Goal: Information Seeking & Learning: Check status

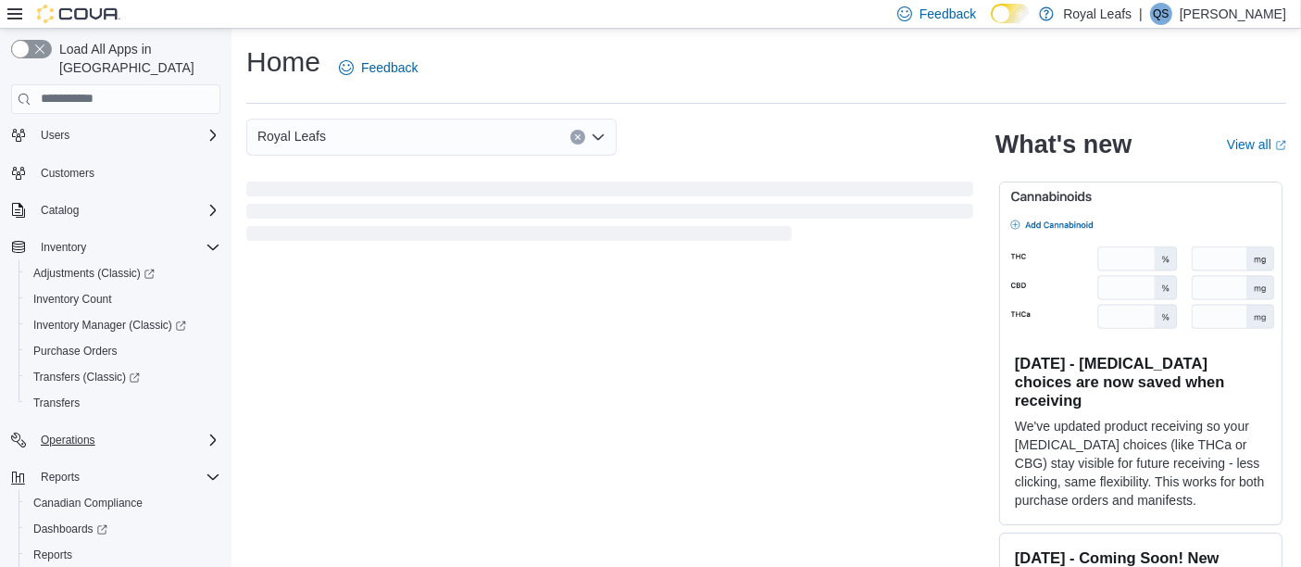
scroll to position [96, 0]
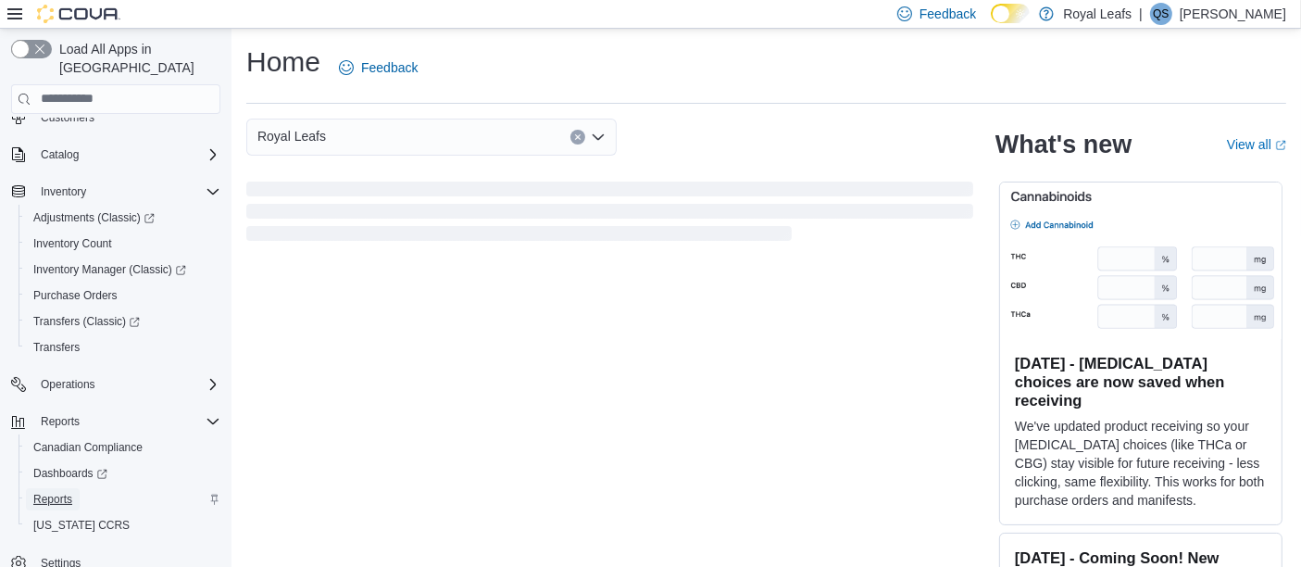
click at [71, 492] on span "Reports" at bounding box center [52, 499] width 39 height 15
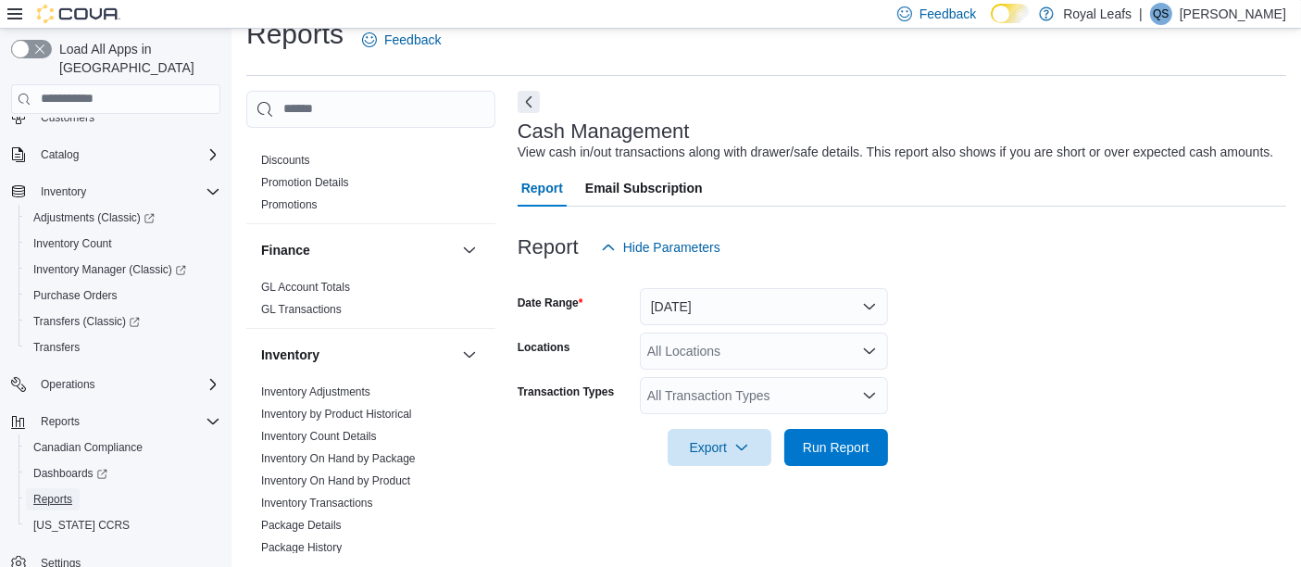
scroll to position [1098, 0]
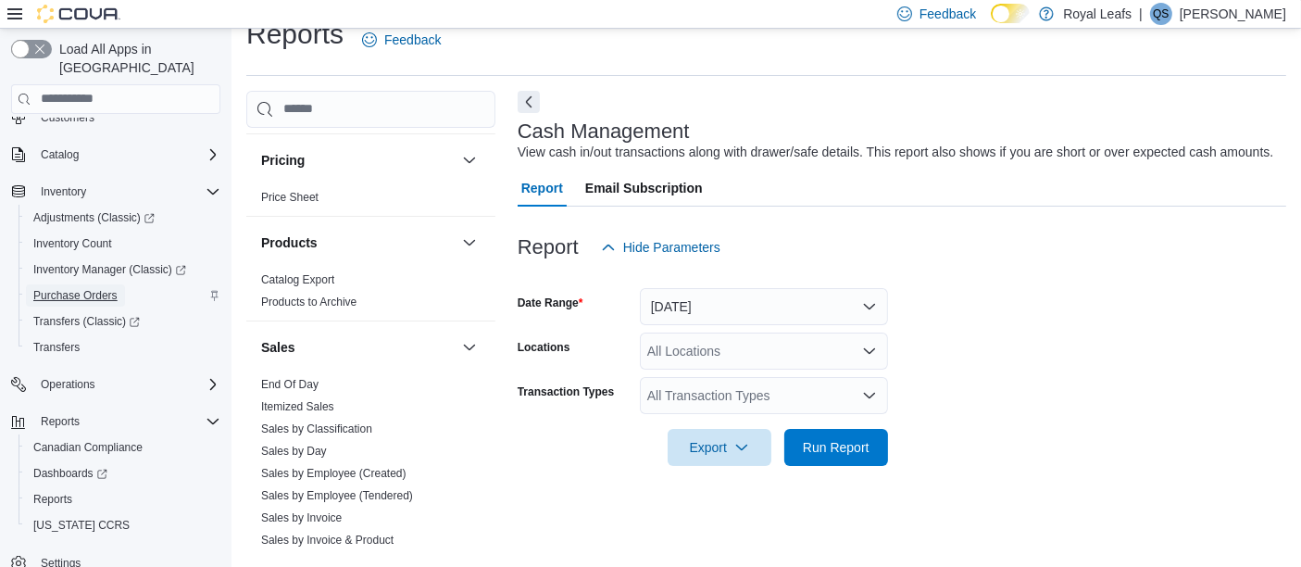
click at [104, 288] on span "Purchase Orders" at bounding box center [75, 295] width 84 height 15
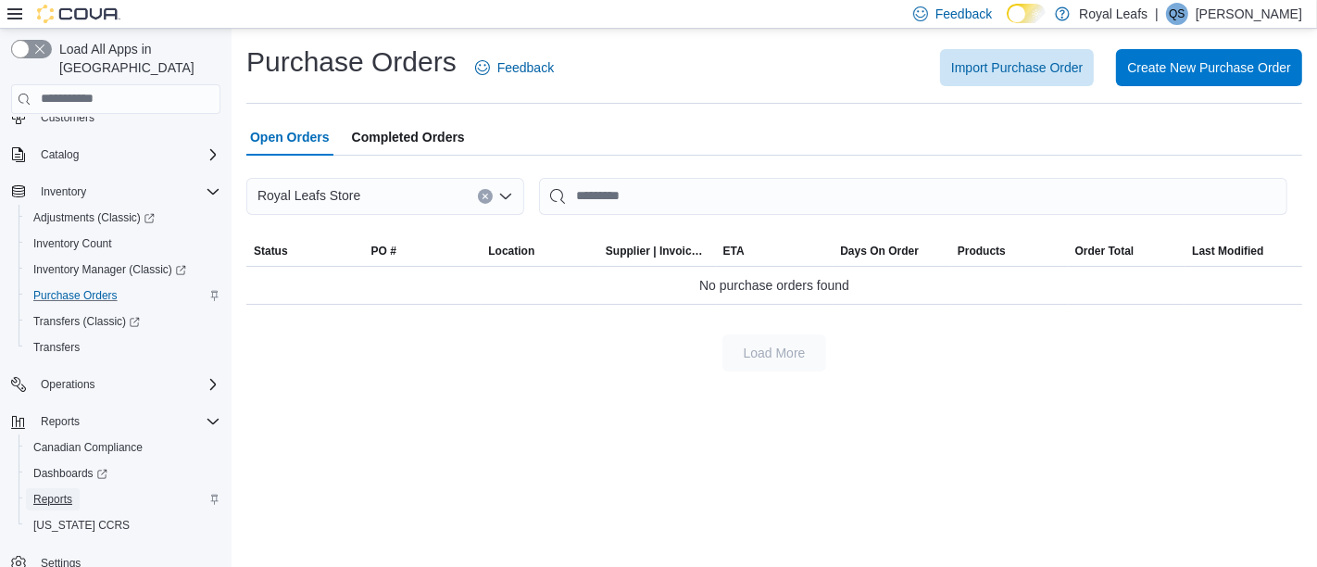
click at [65, 492] on span "Reports" at bounding box center [52, 499] width 39 height 15
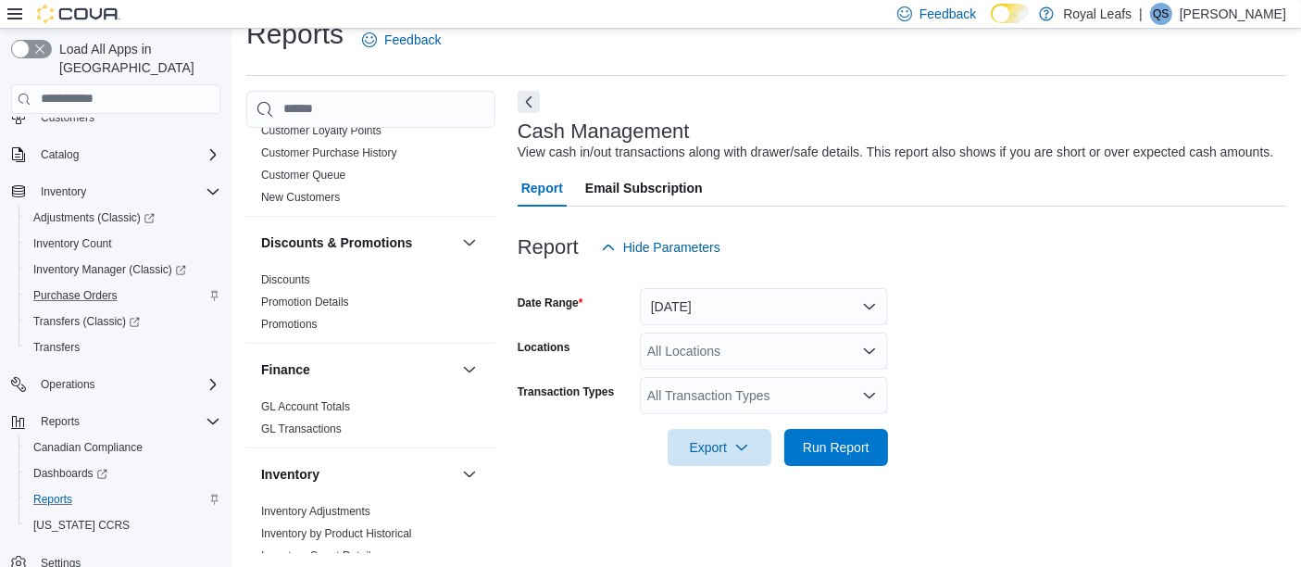
scroll to position [548, 0]
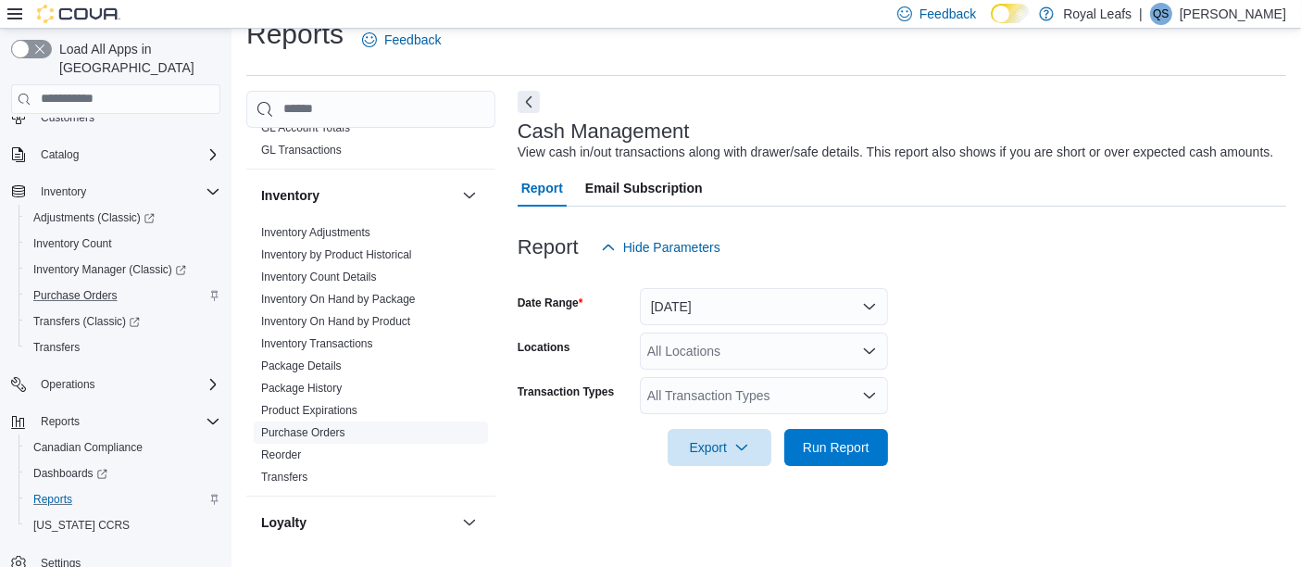
click at [313, 433] on link "Purchase Orders" at bounding box center [303, 432] width 84 height 13
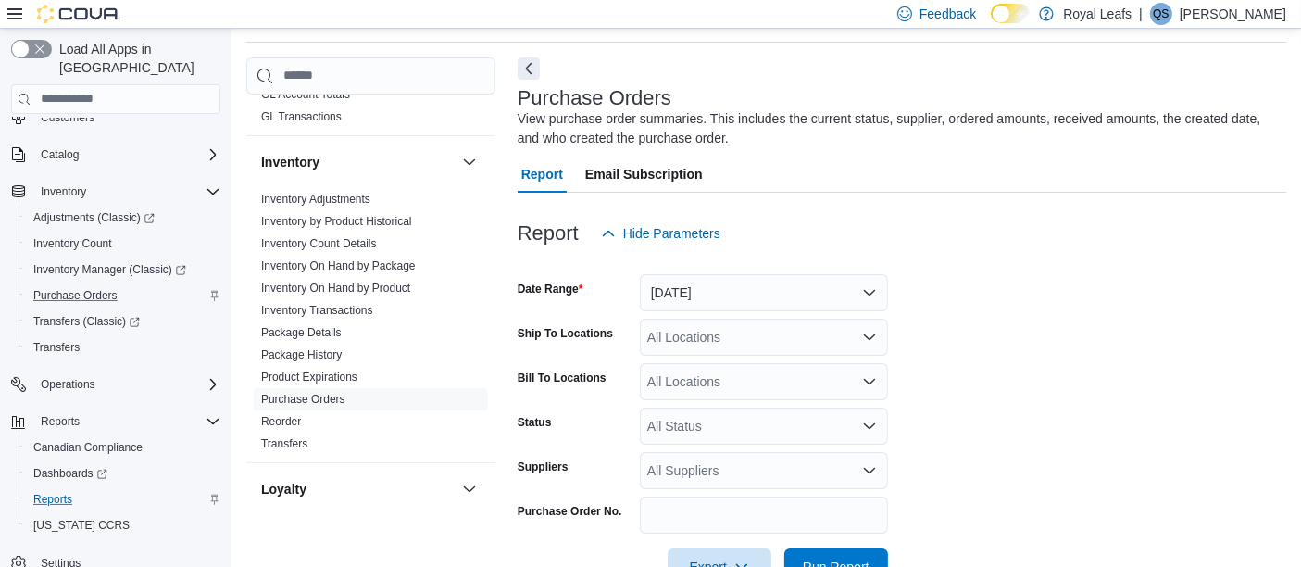
scroll to position [115, 0]
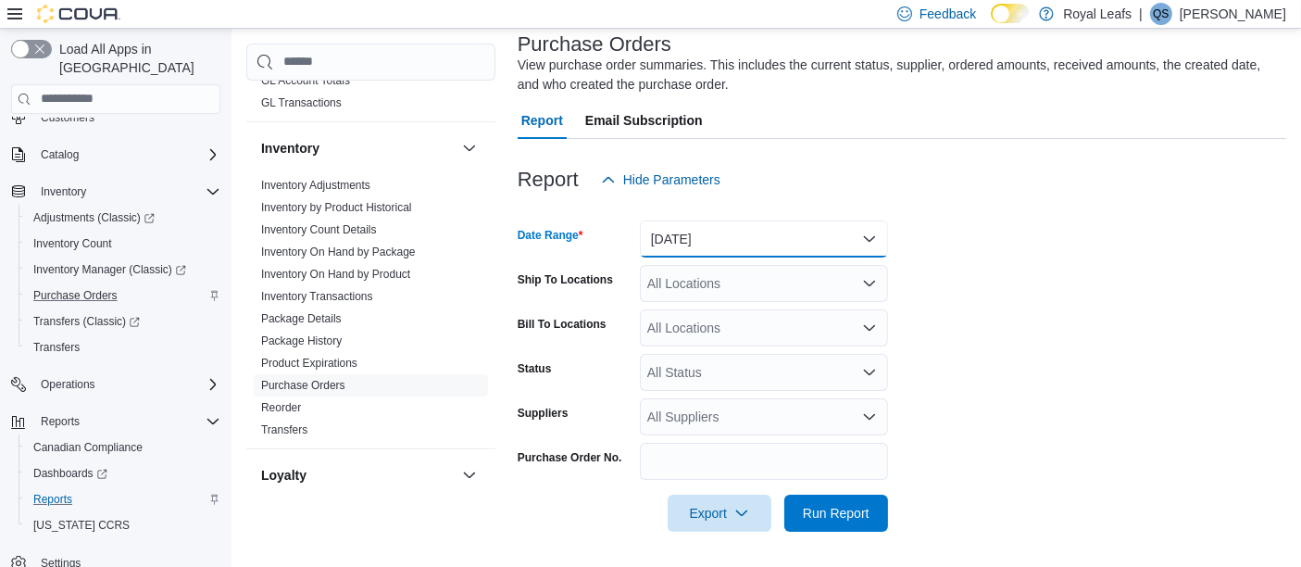
click at [860, 244] on button "Yesterday" at bounding box center [764, 238] width 248 height 37
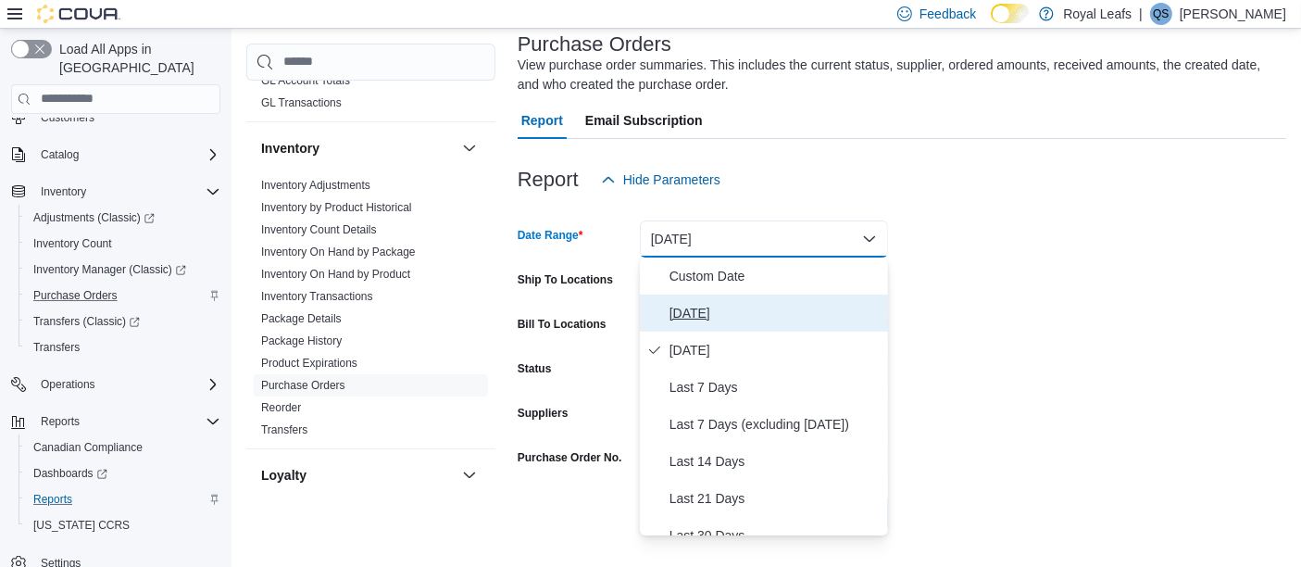
drag, startPoint x: 709, startPoint y: 305, endPoint x: 741, endPoint y: 319, distance: 35.3
click at [709, 306] on span "Today" at bounding box center [775, 313] width 211 height 22
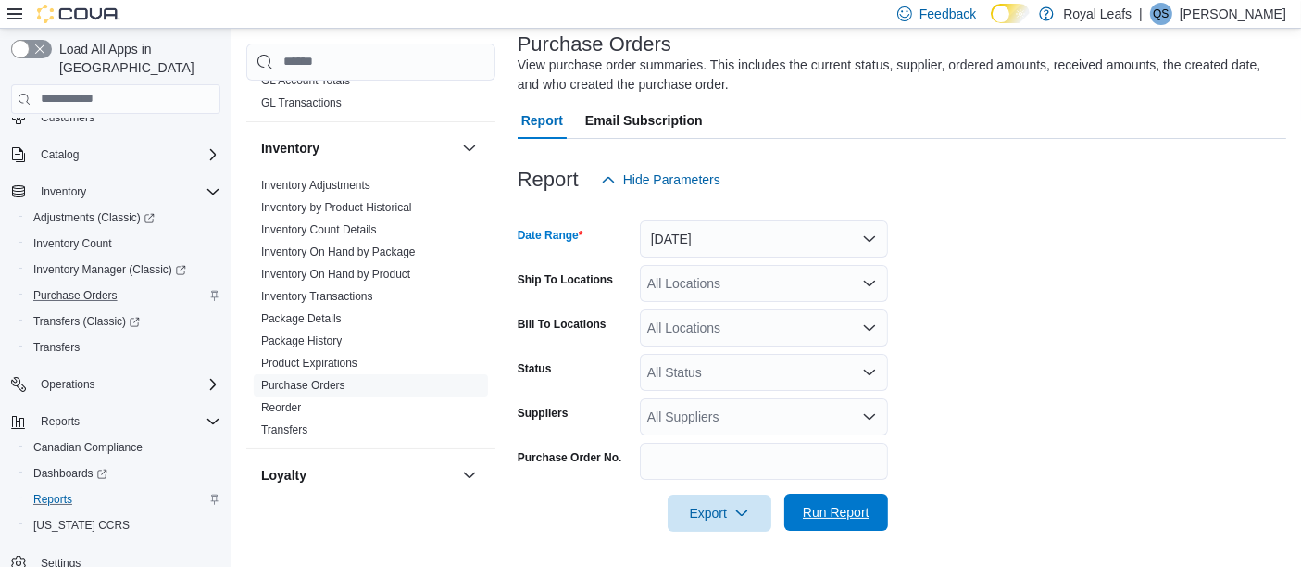
drag, startPoint x: 823, startPoint y: 509, endPoint x: 834, endPoint y: 501, distance: 13.2
click at [824, 509] on span "Run Report" at bounding box center [836, 512] width 67 height 19
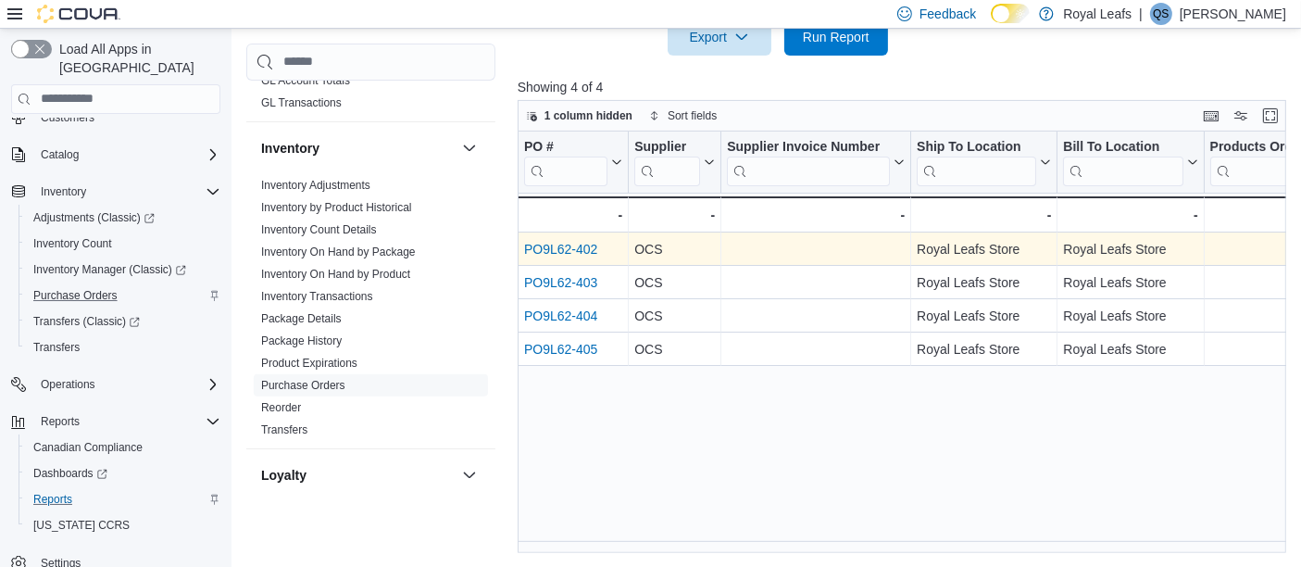
click at [562, 246] on link "PO9L62-402" at bounding box center [560, 249] width 73 height 15
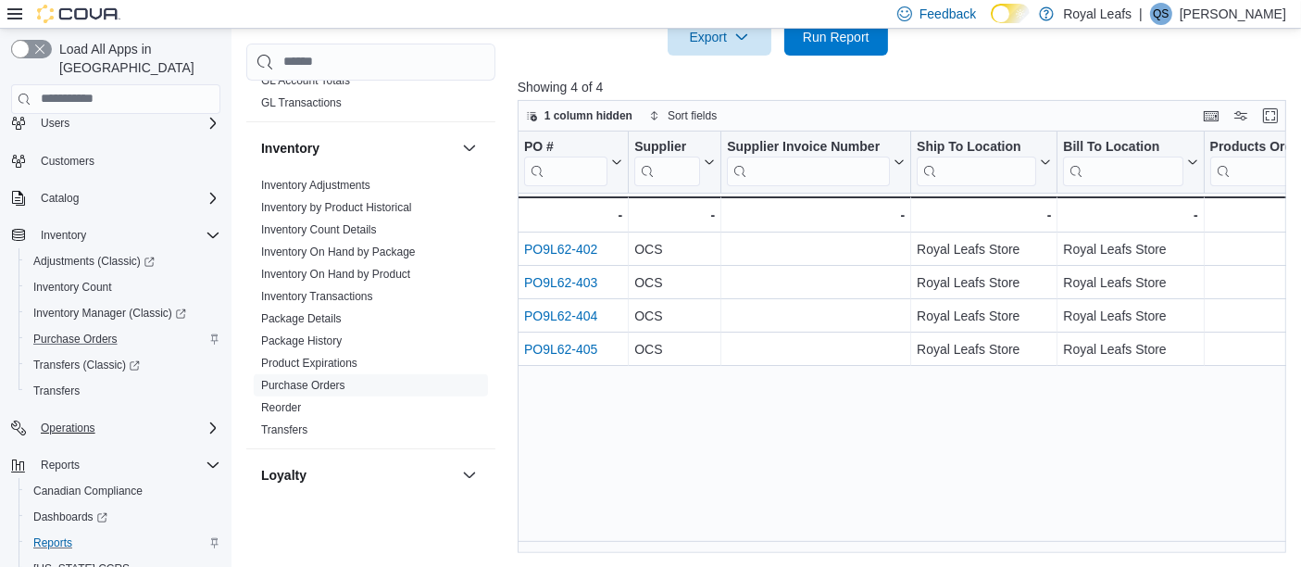
scroll to position [96, 0]
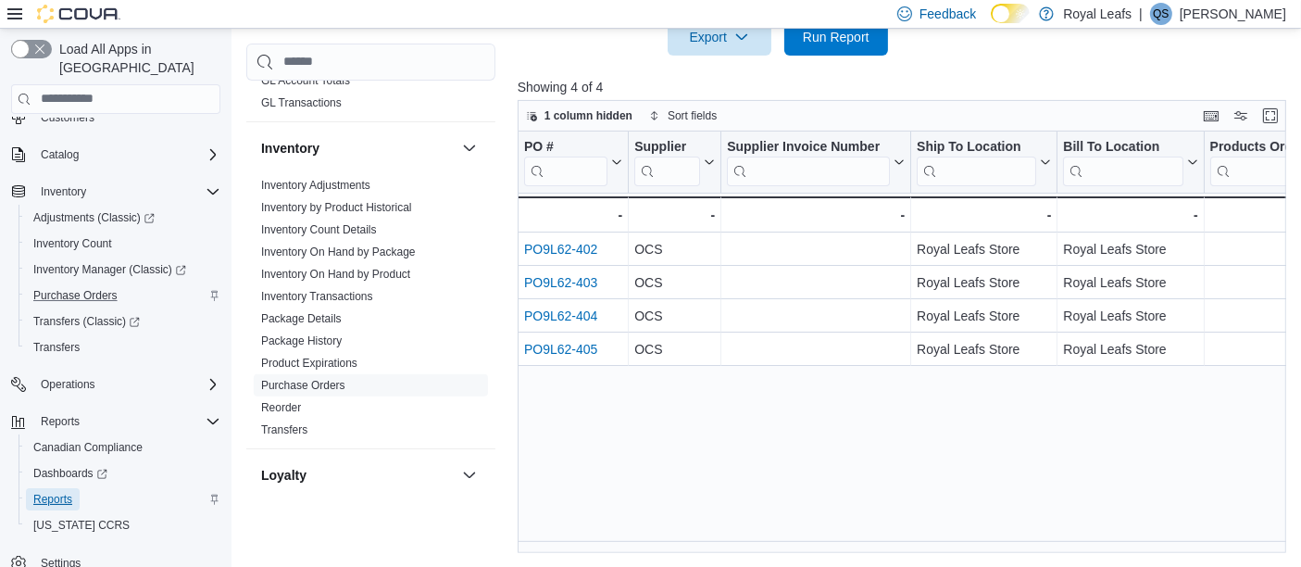
click at [67, 492] on span "Reports" at bounding box center [52, 499] width 39 height 15
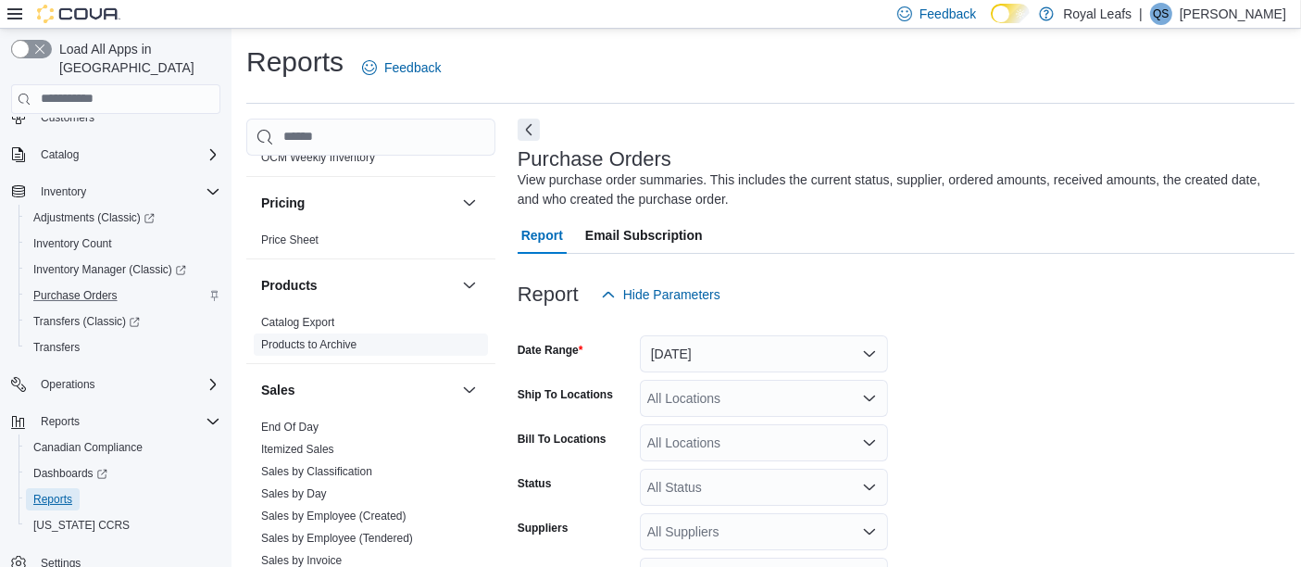
scroll to position [1082, 0]
click at [298, 421] on link "End Of Day" at bounding box center [289, 427] width 57 height 13
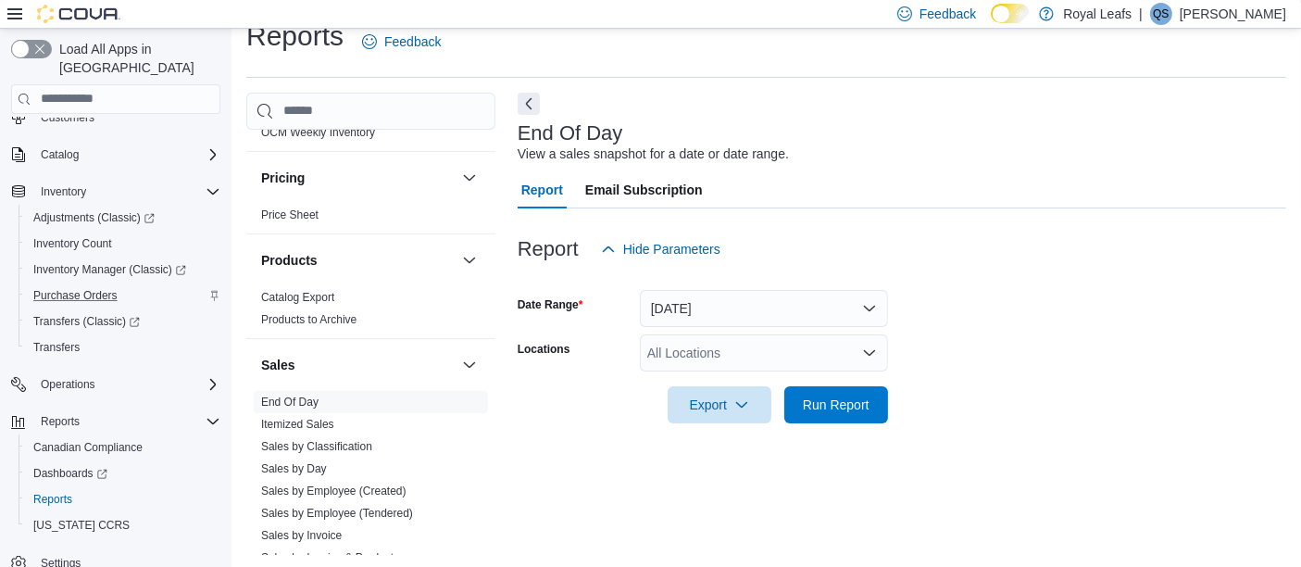
scroll to position [28, 0]
click at [856, 402] on span "Run Report" at bounding box center [836, 402] width 67 height 19
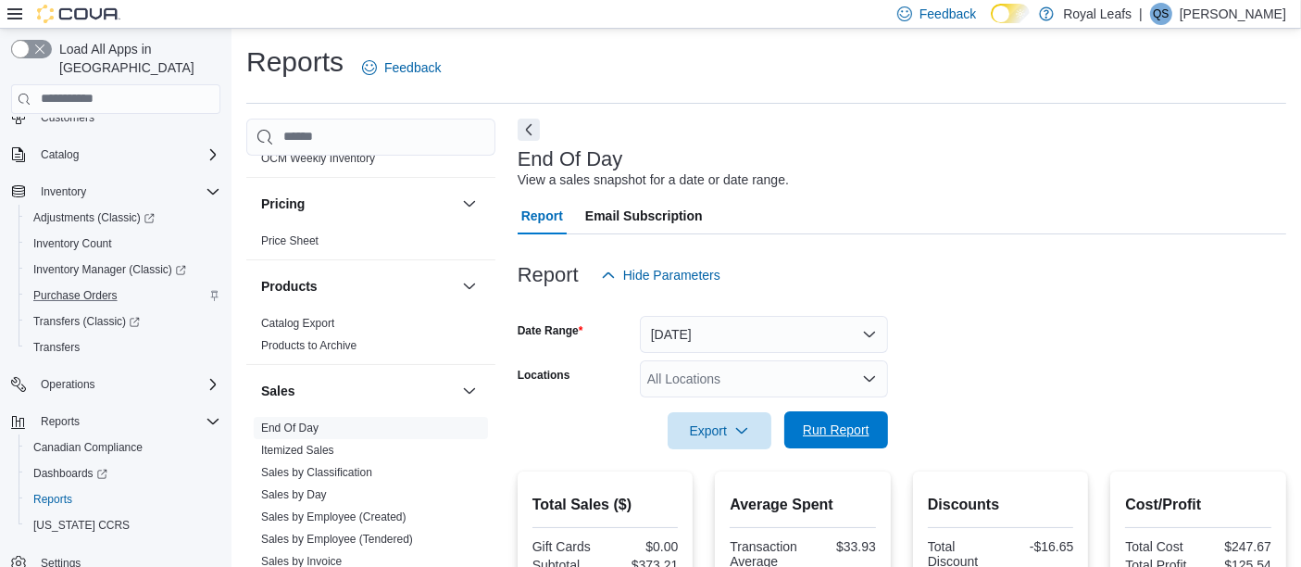
click at [845, 422] on span "Run Report" at bounding box center [836, 429] width 67 height 19
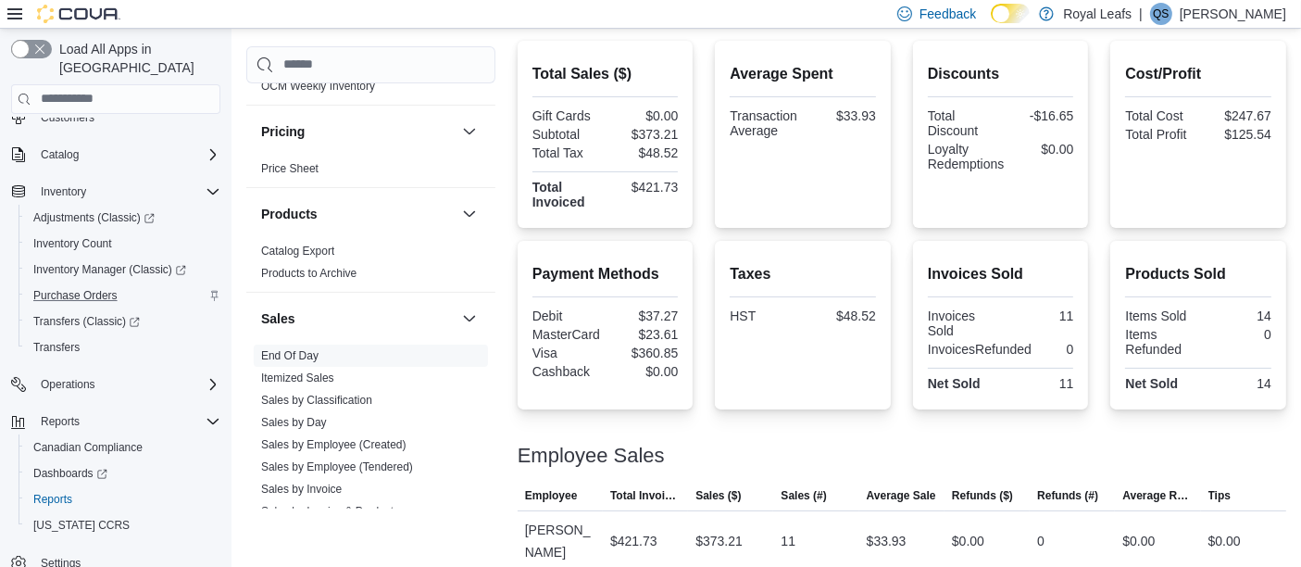
scroll to position [426, 0]
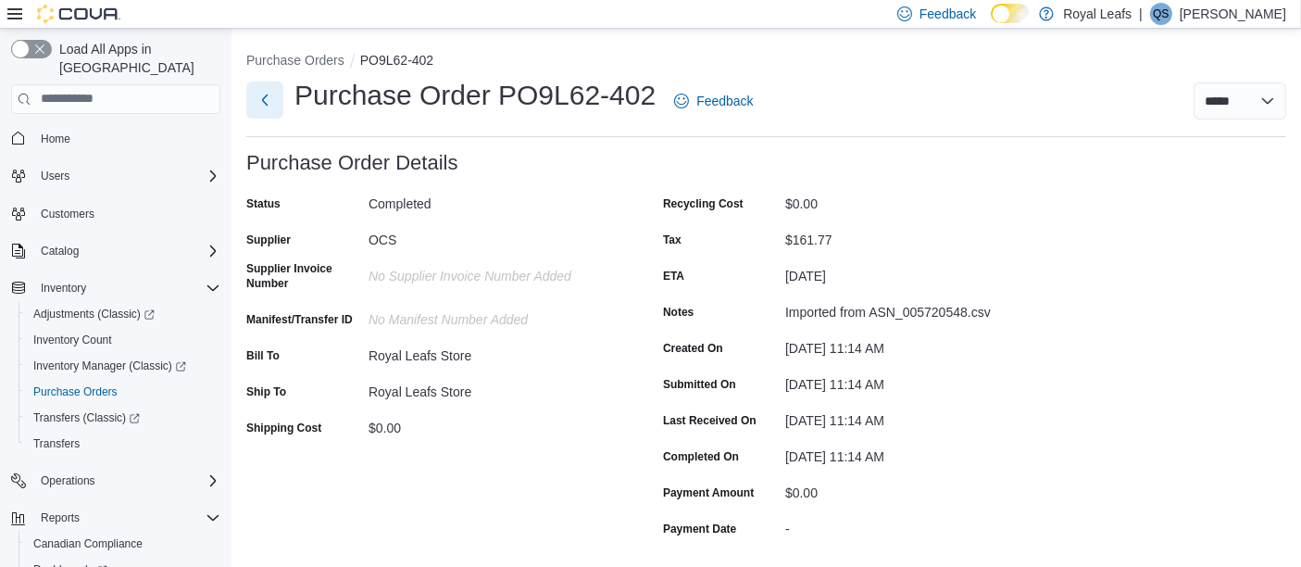
click at [262, 100] on button "Next" at bounding box center [264, 100] width 37 height 37
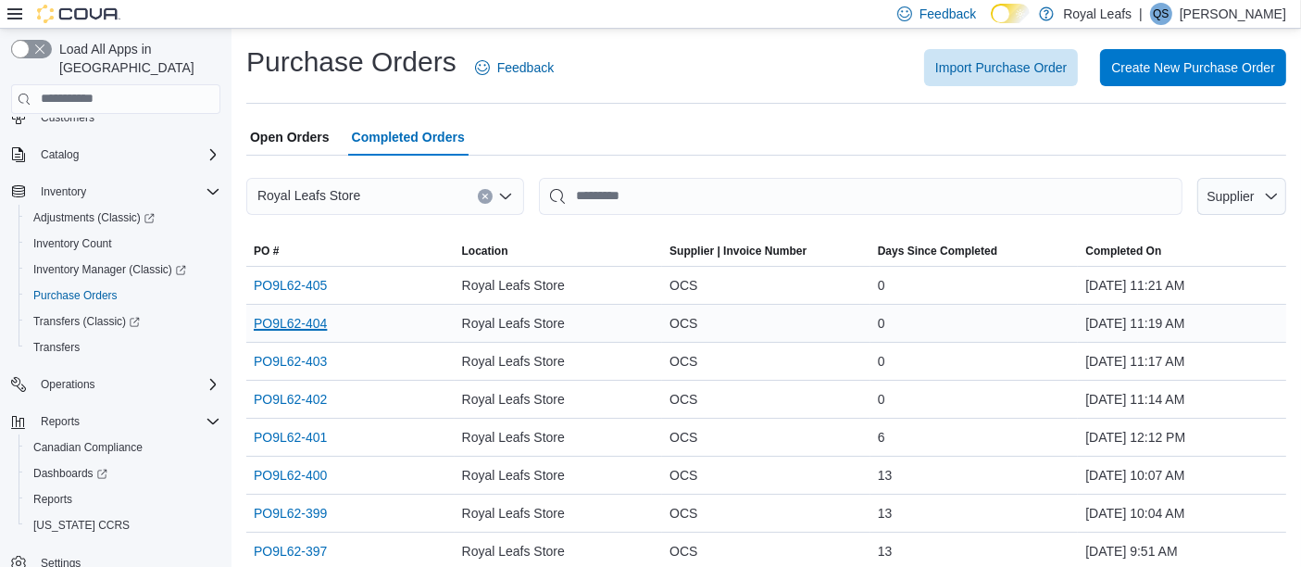
click at [298, 316] on link "PO9L62-404" at bounding box center [290, 323] width 73 height 22
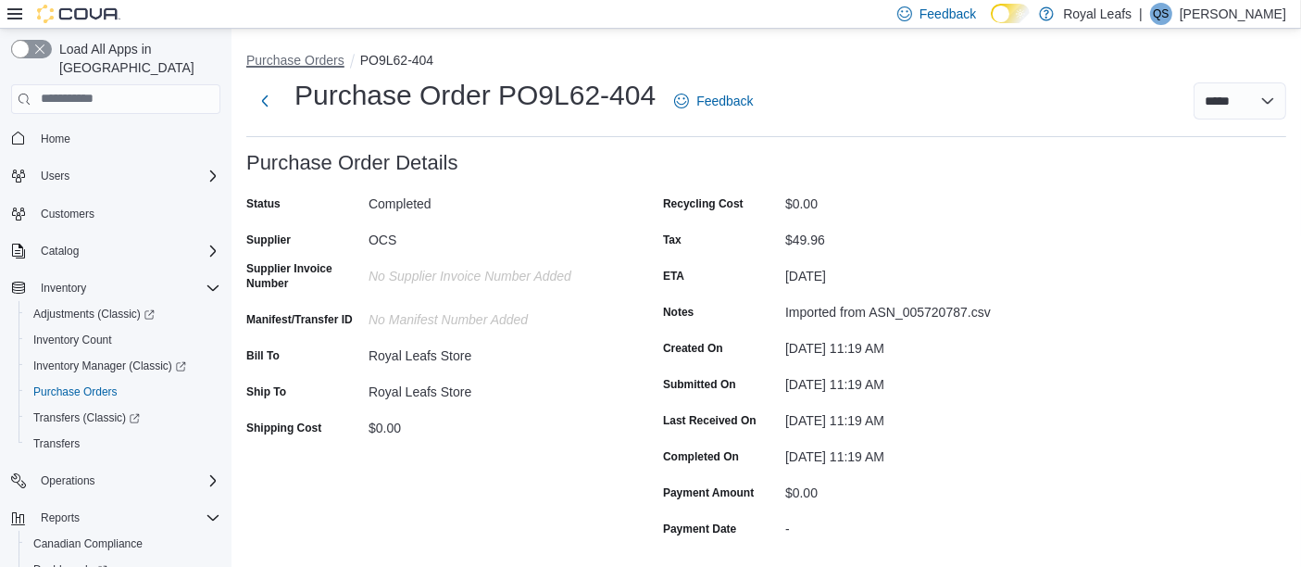
click at [300, 61] on button "Purchase Orders" at bounding box center [295, 60] width 98 height 15
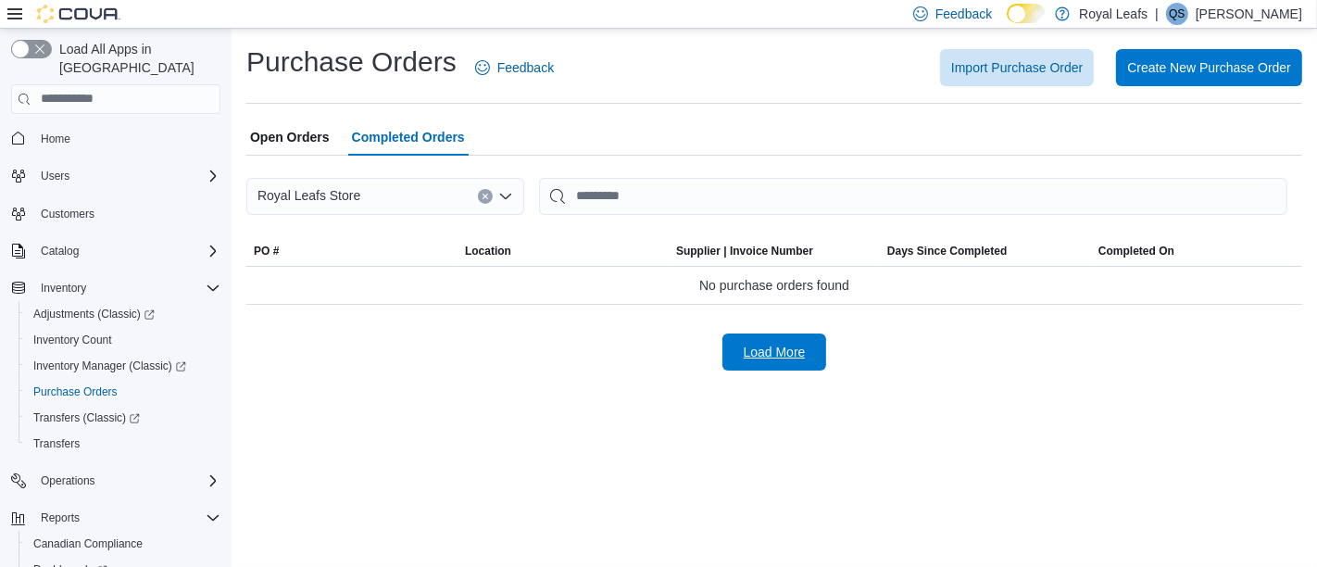
click at [772, 353] on span "Load More" at bounding box center [775, 352] width 62 height 19
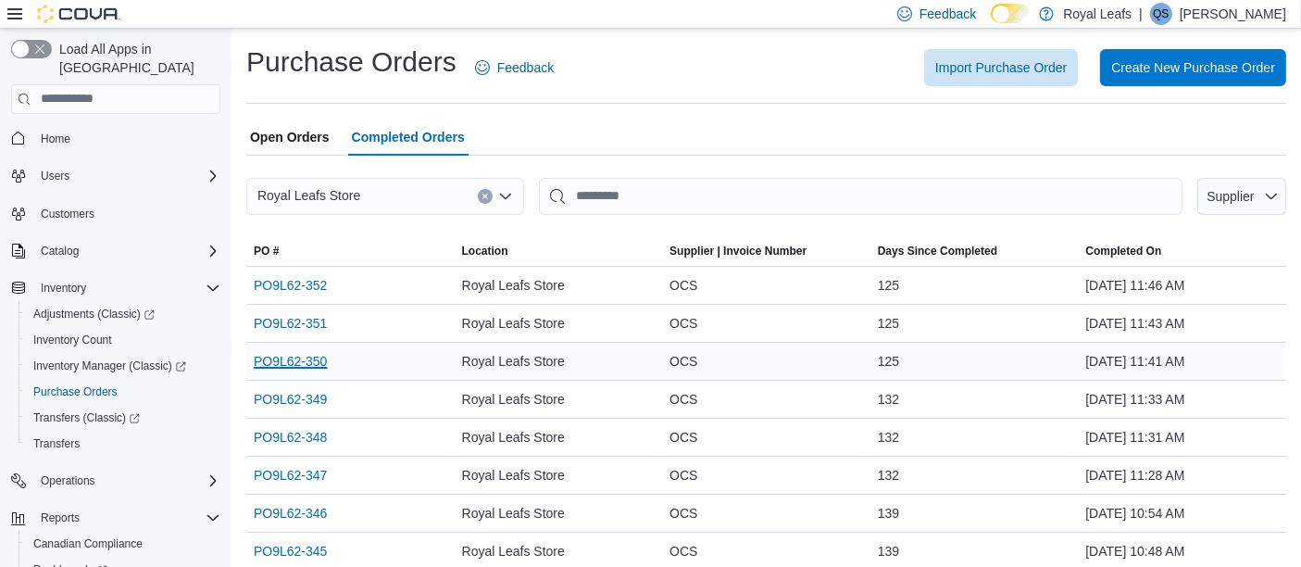
click at [288, 359] on link "PO9L62-350" at bounding box center [290, 361] width 73 height 22
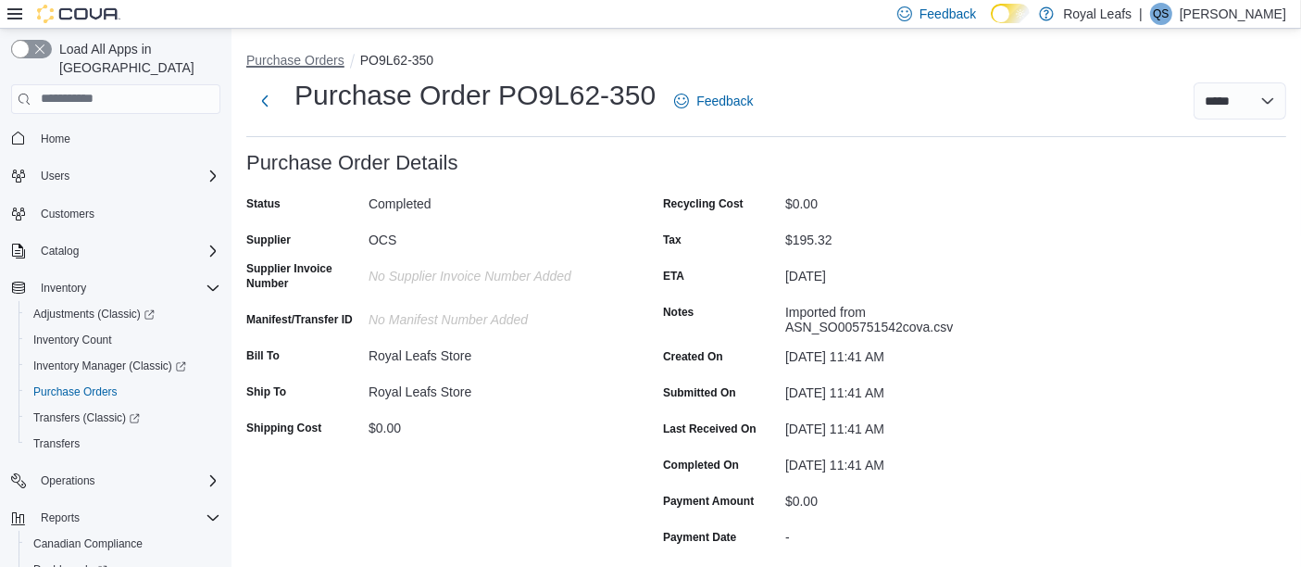
click at [296, 60] on button "Purchase Orders" at bounding box center [295, 60] width 98 height 15
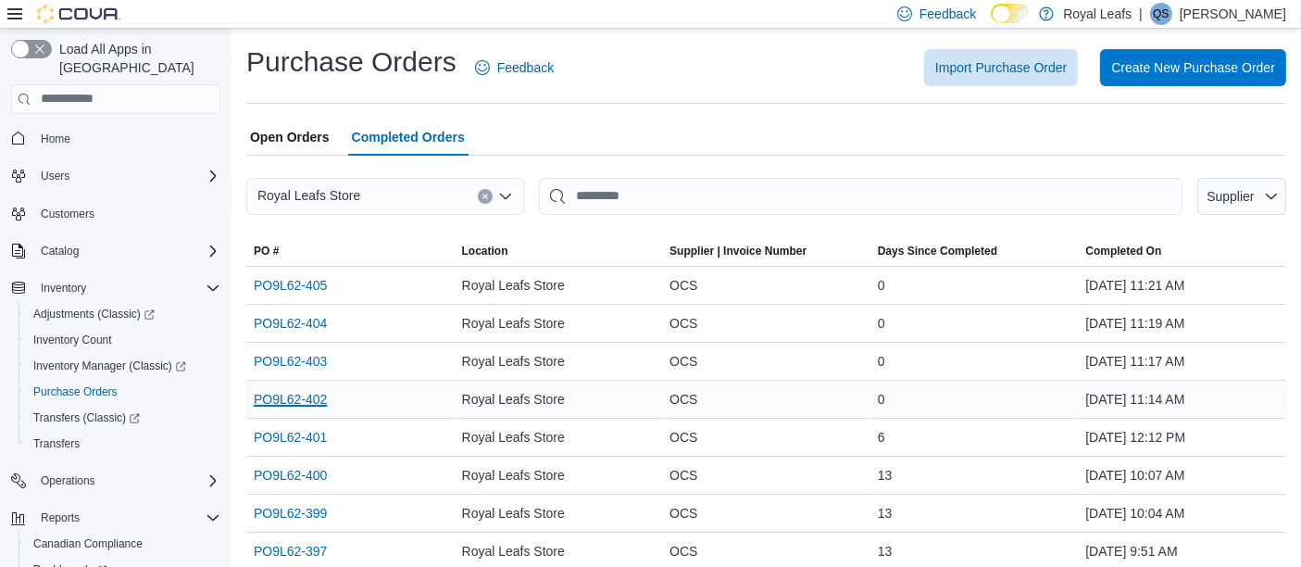
click at [314, 397] on link "PO9L62-402" at bounding box center [290, 399] width 73 height 22
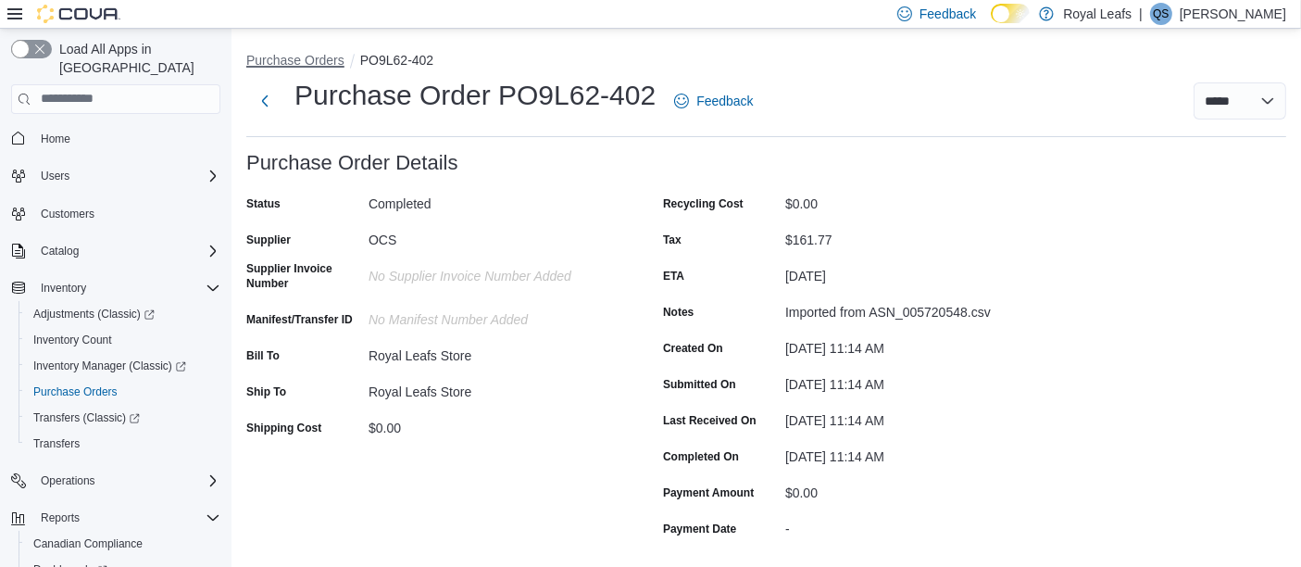
click at [291, 58] on button "Purchase Orders" at bounding box center [295, 60] width 98 height 15
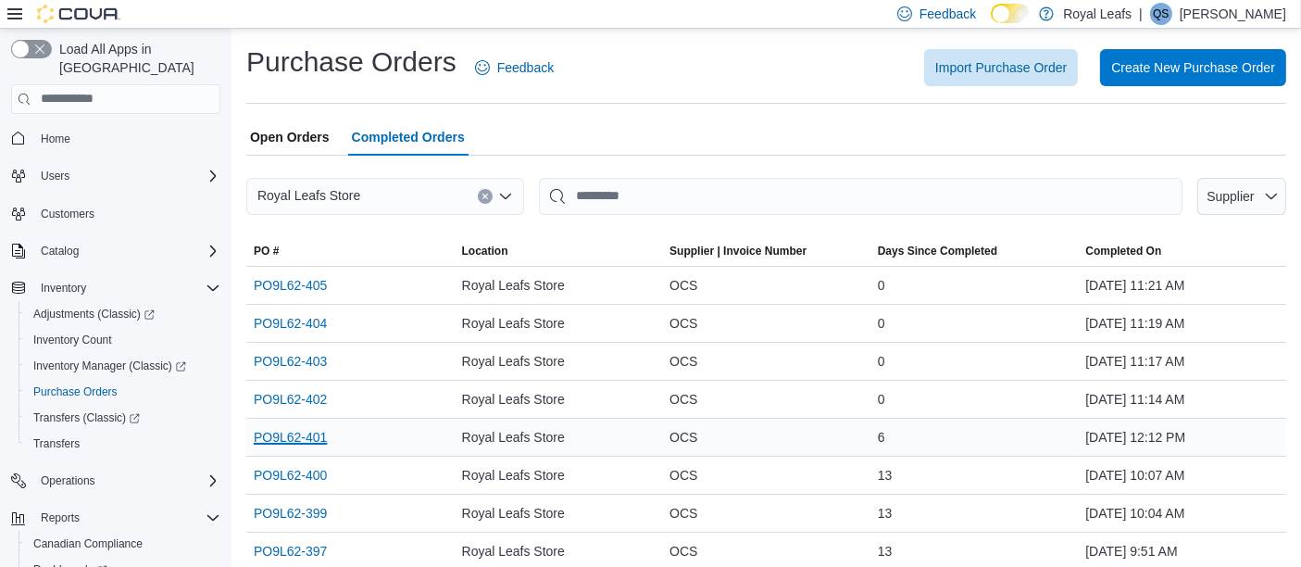
click at [285, 431] on link "PO9L62-401" at bounding box center [290, 437] width 73 height 22
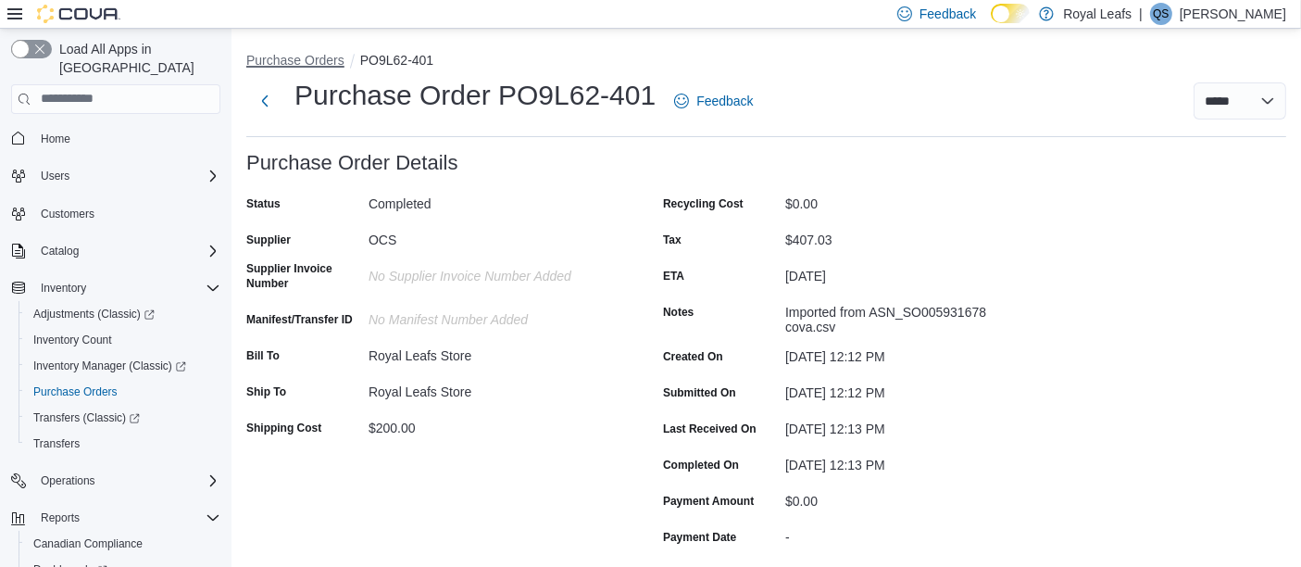
click at [300, 56] on button "Purchase Orders" at bounding box center [295, 60] width 98 height 15
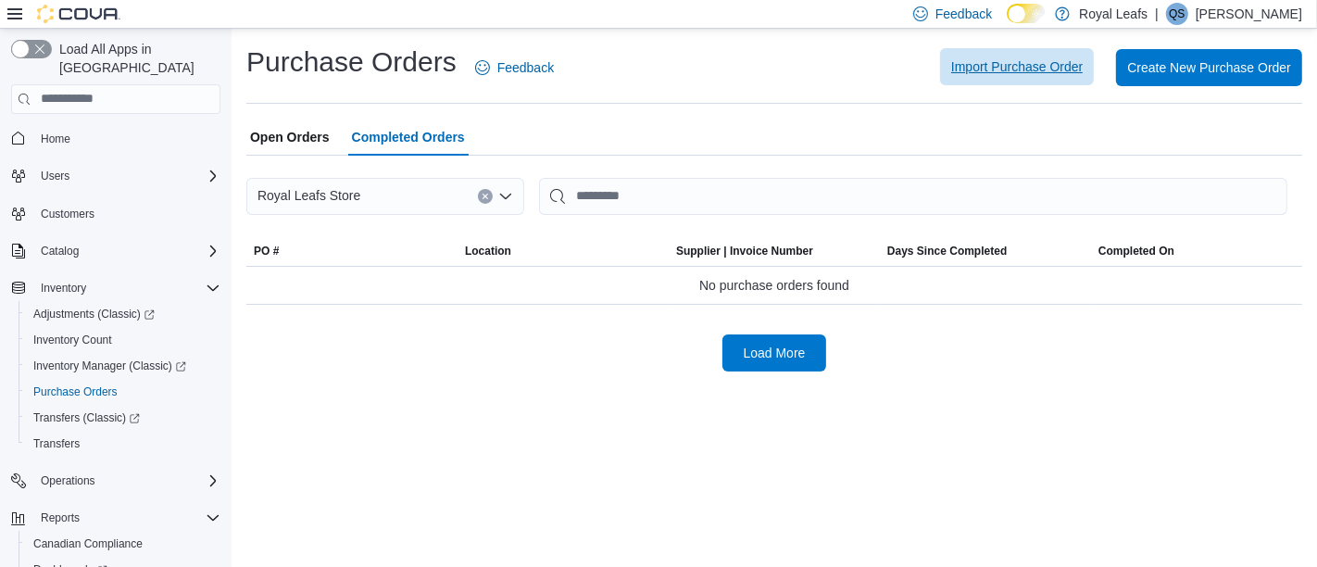
click at [1023, 63] on span "Import Purchase Order" at bounding box center [1017, 66] width 132 height 19
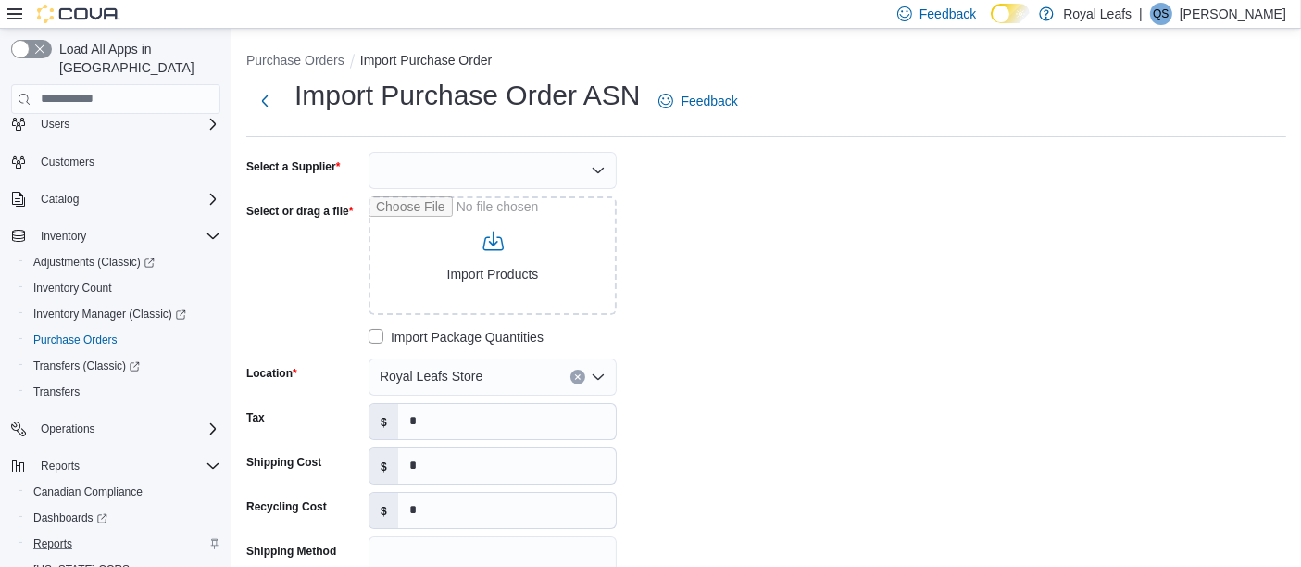
scroll to position [96, 0]
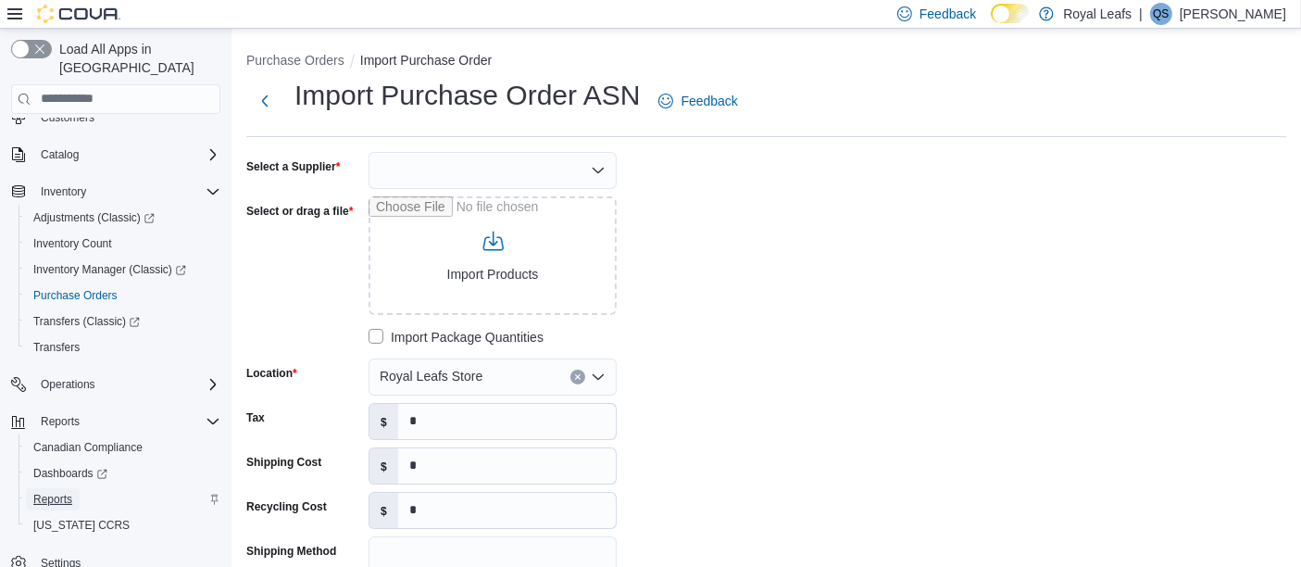
click at [66, 492] on span "Reports" at bounding box center [52, 499] width 39 height 15
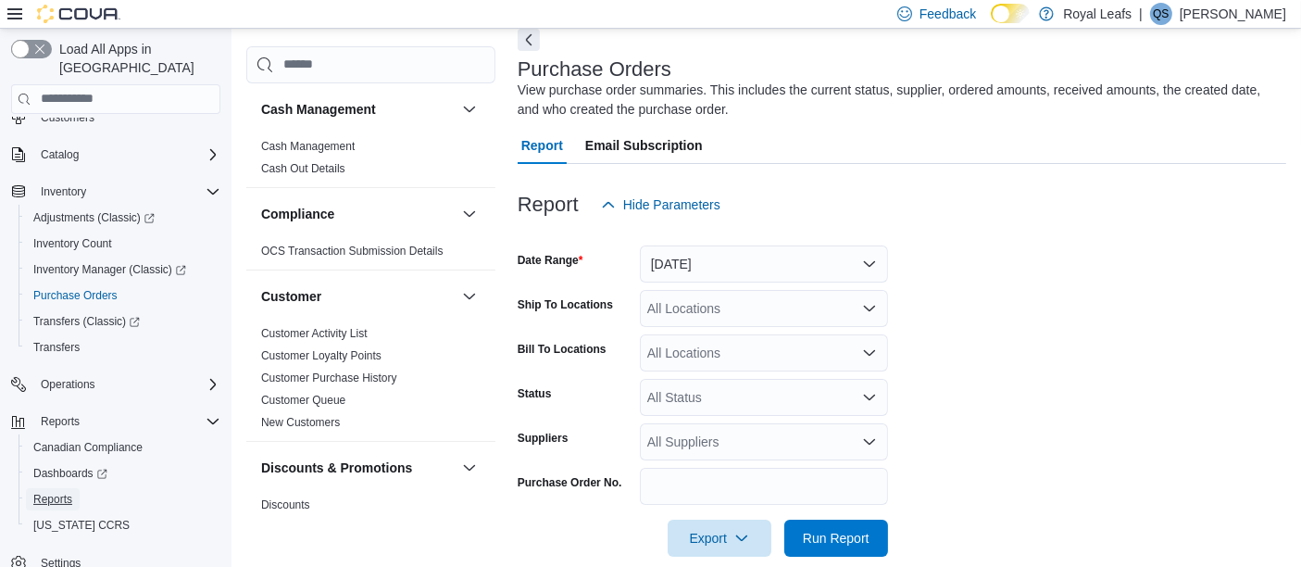
scroll to position [115, 0]
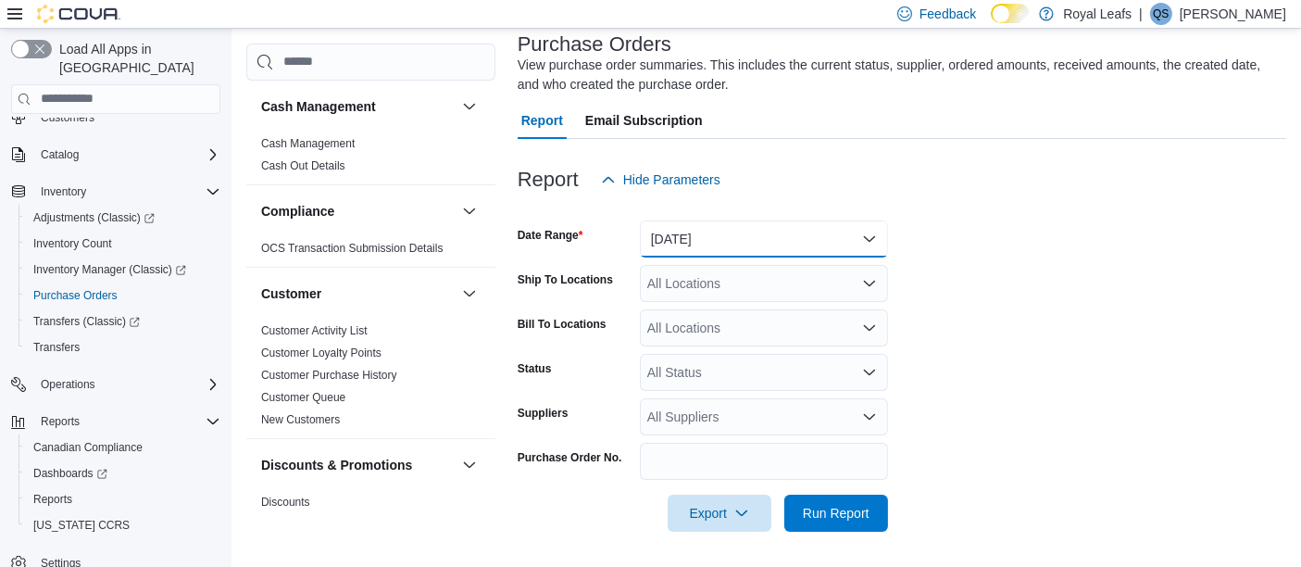
click at [799, 255] on button "Yesterday" at bounding box center [764, 238] width 248 height 37
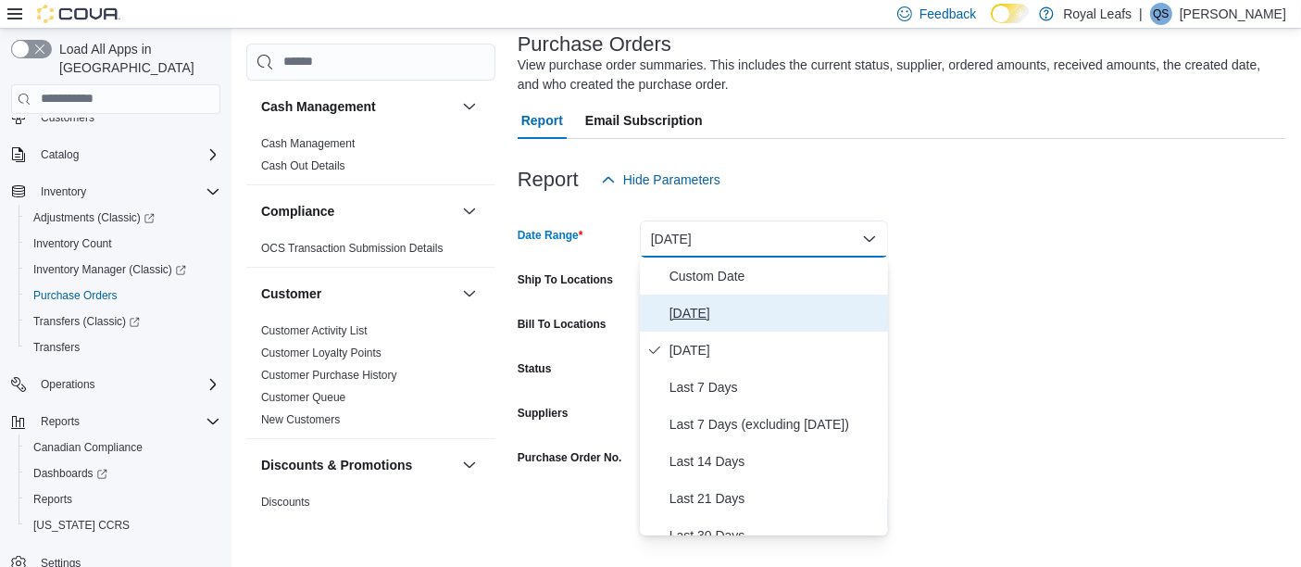
click at [706, 310] on span "Today" at bounding box center [775, 313] width 211 height 22
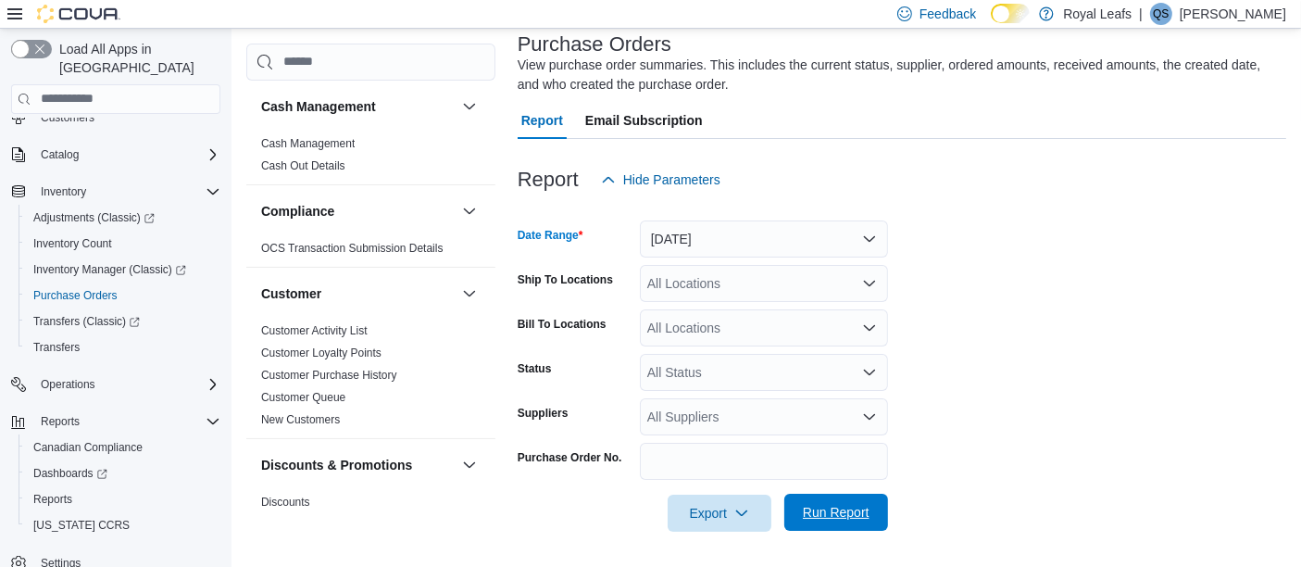
click at [836, 509] on span "Run Report" at bounding box center [836, 512] width 67 height 19
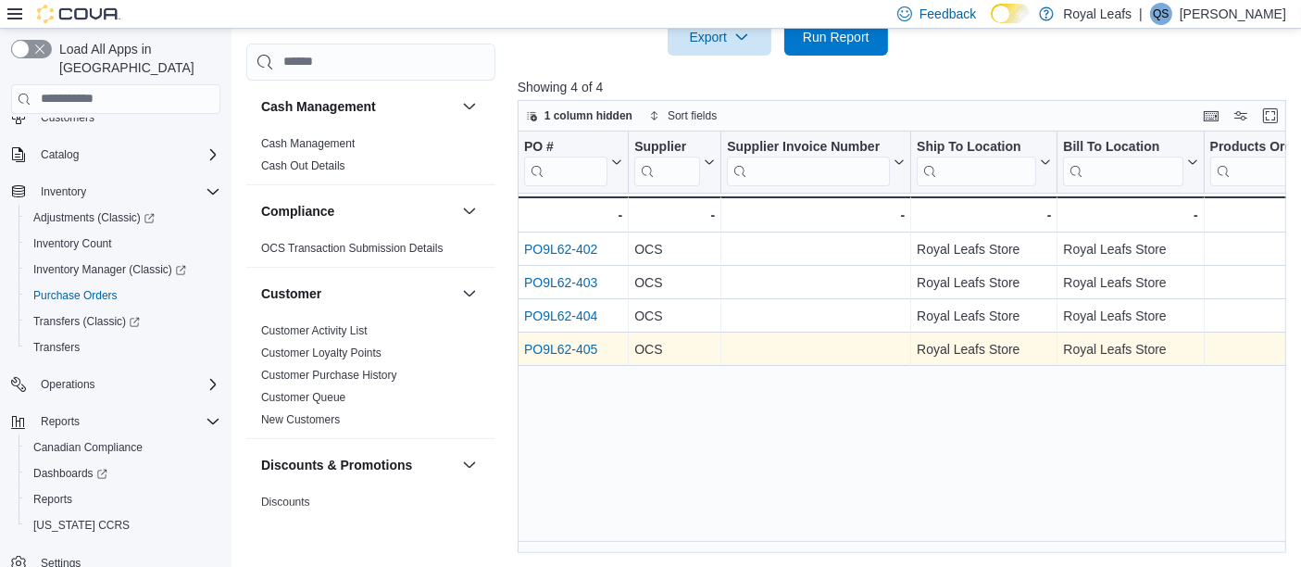
click at [558, 348] on link "PO9L62-405" at bounding box center [560, 349] width 73 height 15
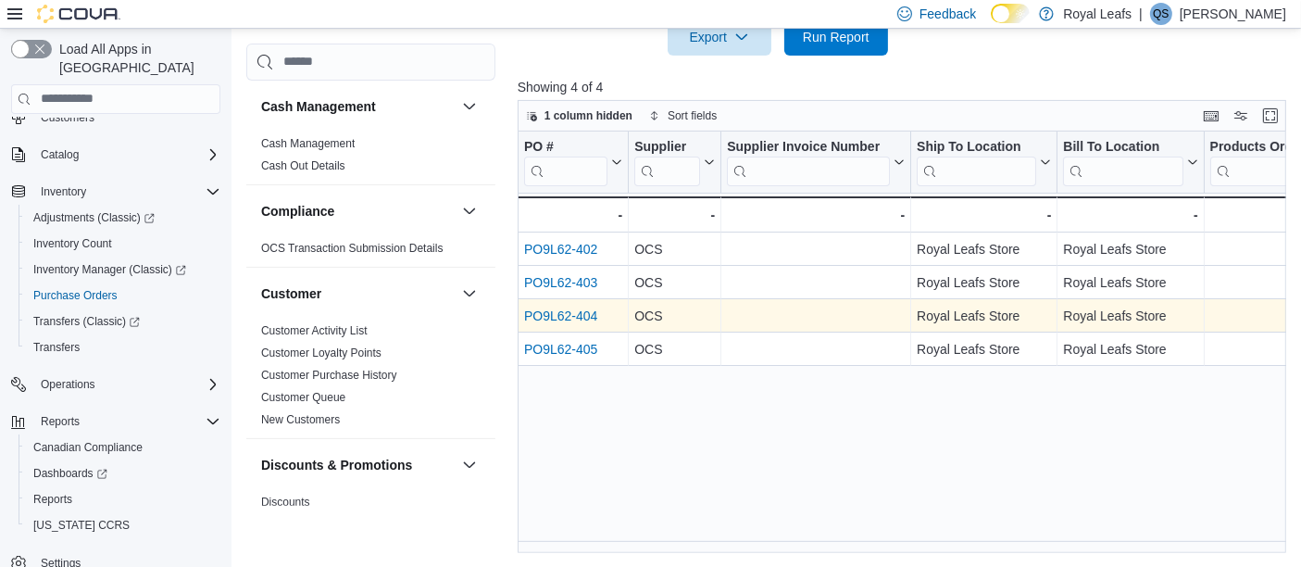
click at [563, 309] on link "PO9L62-404" at bounding box center [560, 315] width 73 height 15
click at [551, 308] on link "PO9L62-404" at bounding box center [560, 315] width 73 height 15
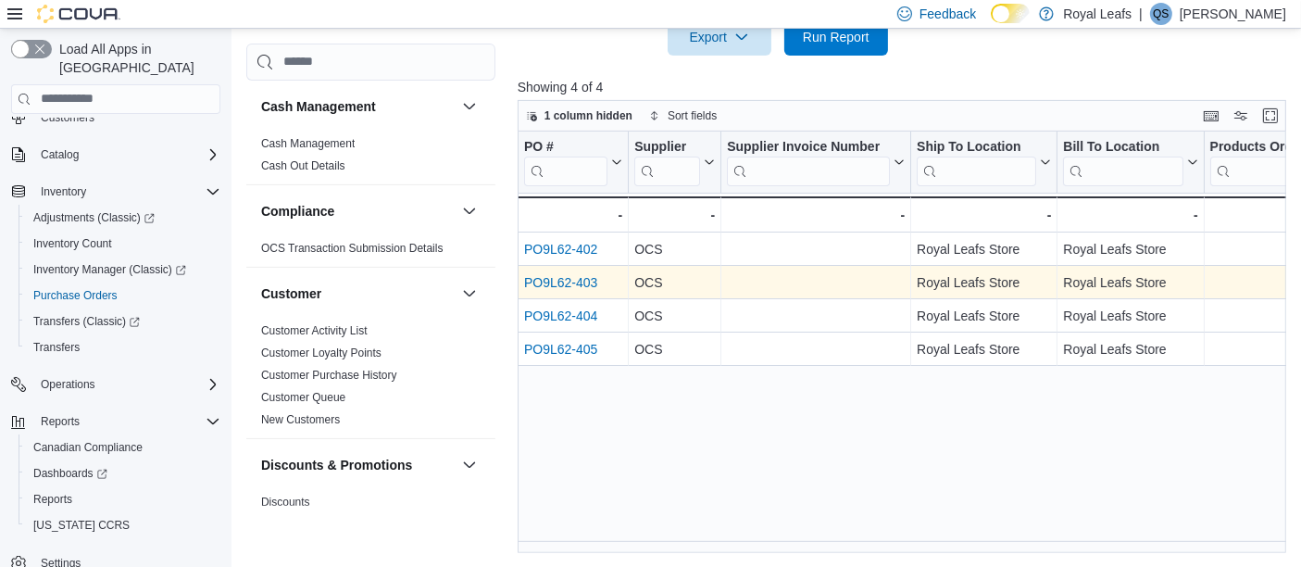
click at [574, 275] on link "PO9L62-403" at bounding box center [560, 282] width 73 height 15
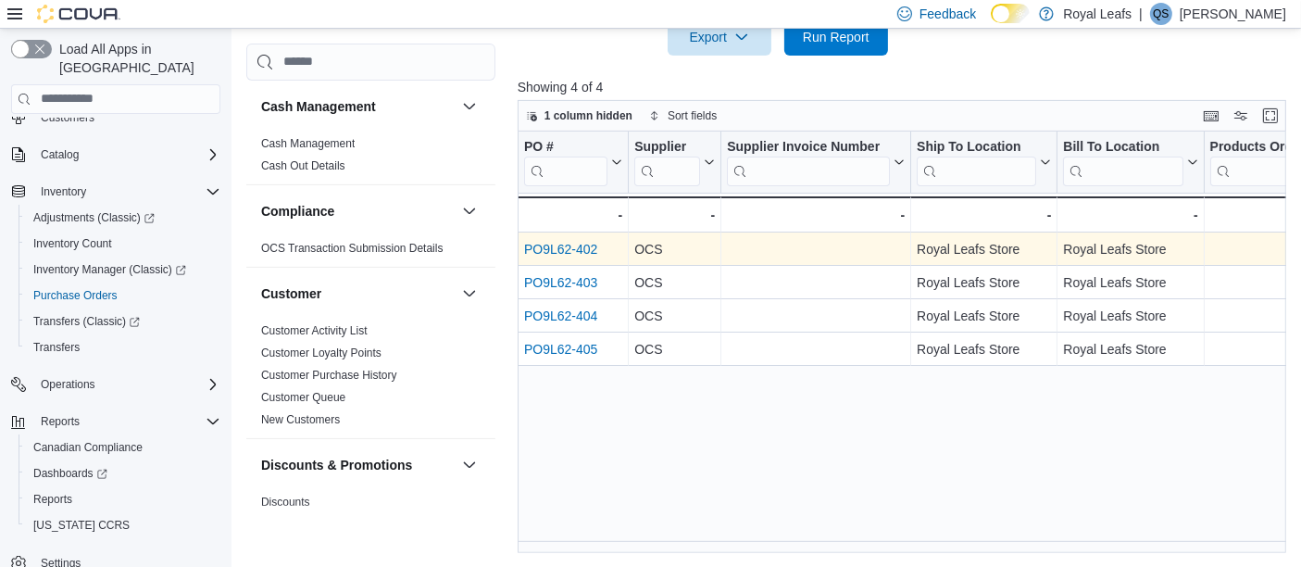
click at [564, 242] on link "PO9L62-402" at bounding box center [560, 249] width 73 height 15
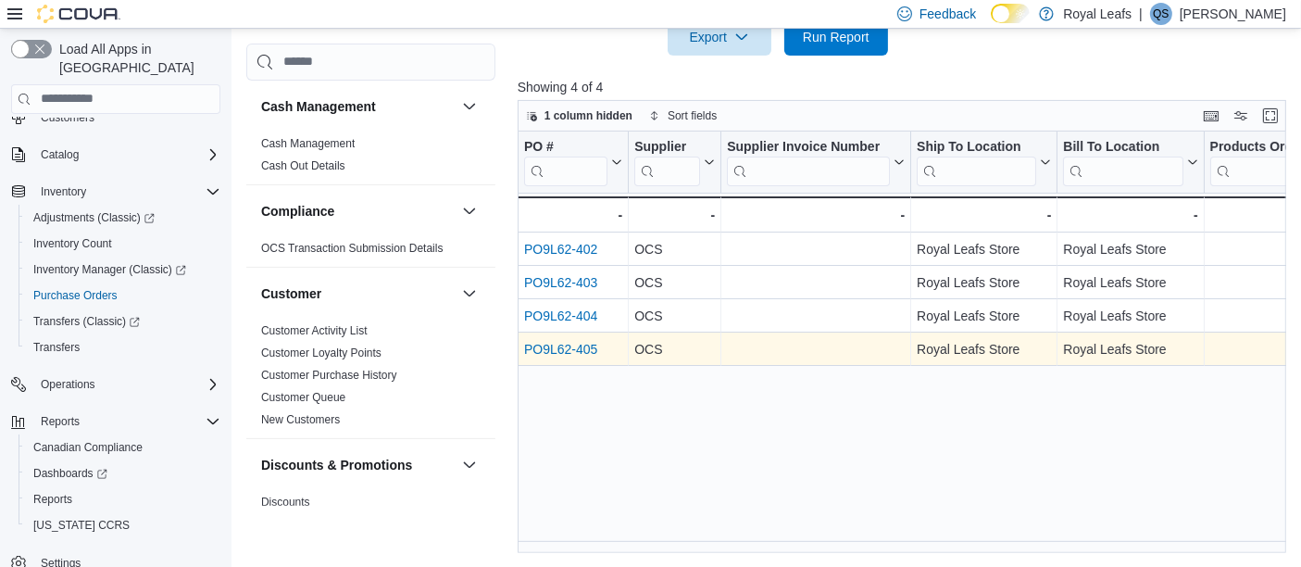
click at [571, 345] on link "PO9L62-405" at bounding box center [560, 349] width 73 height 15
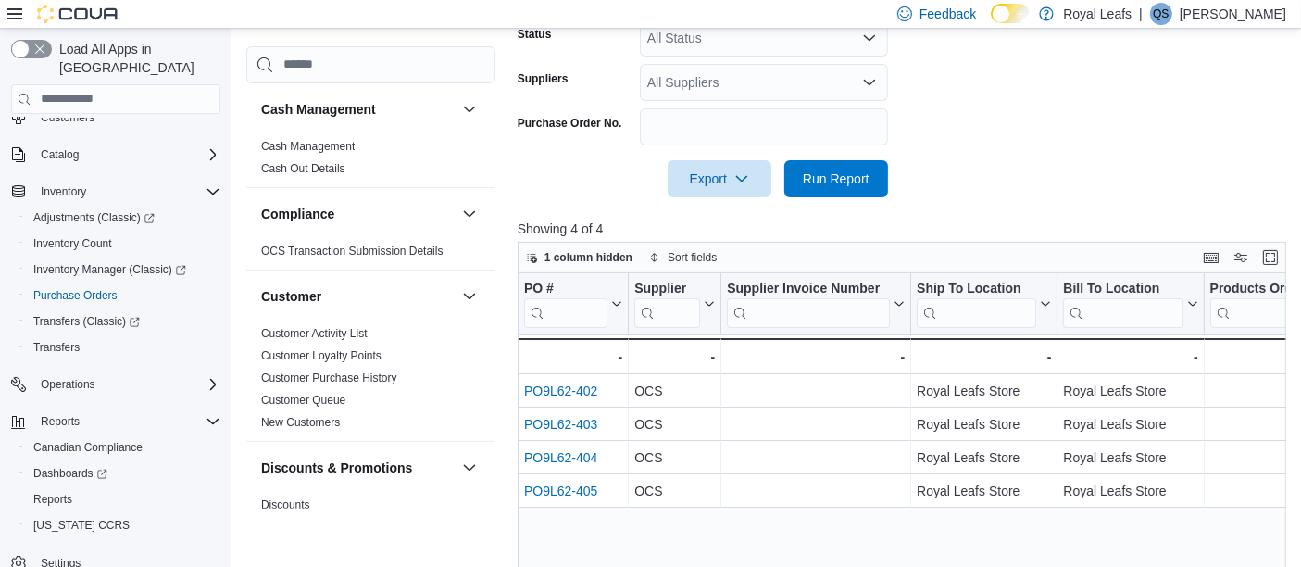
scroll to position [591, 0]
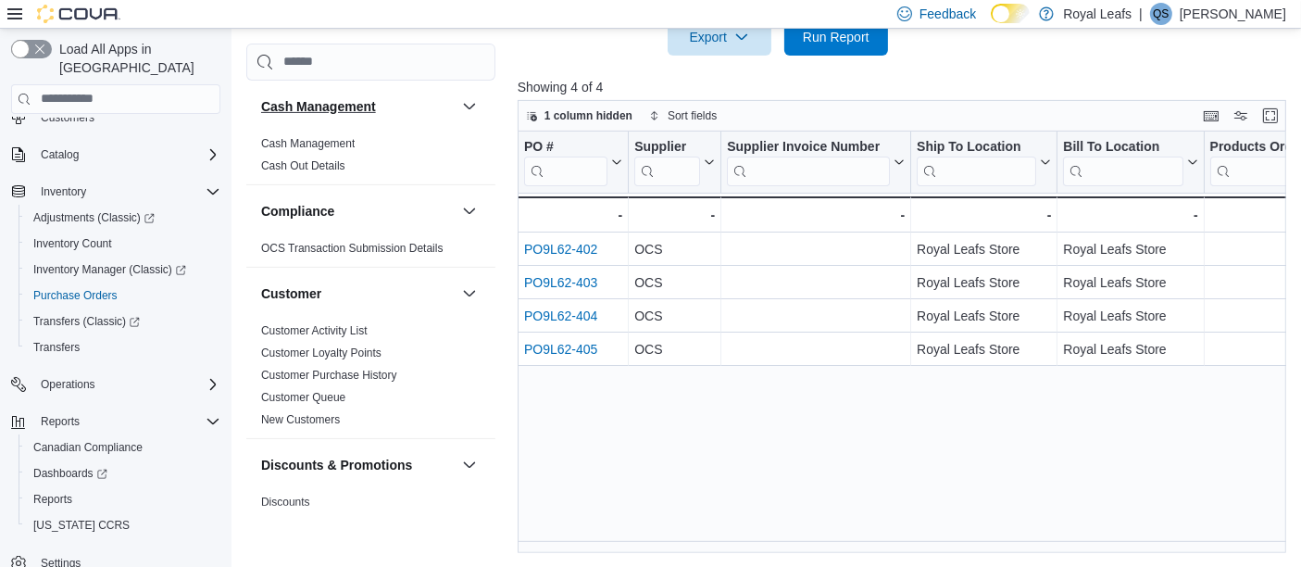
click at [335, 144] on link "Cash Management" at bounding box center [308, 142] width 94 height 13
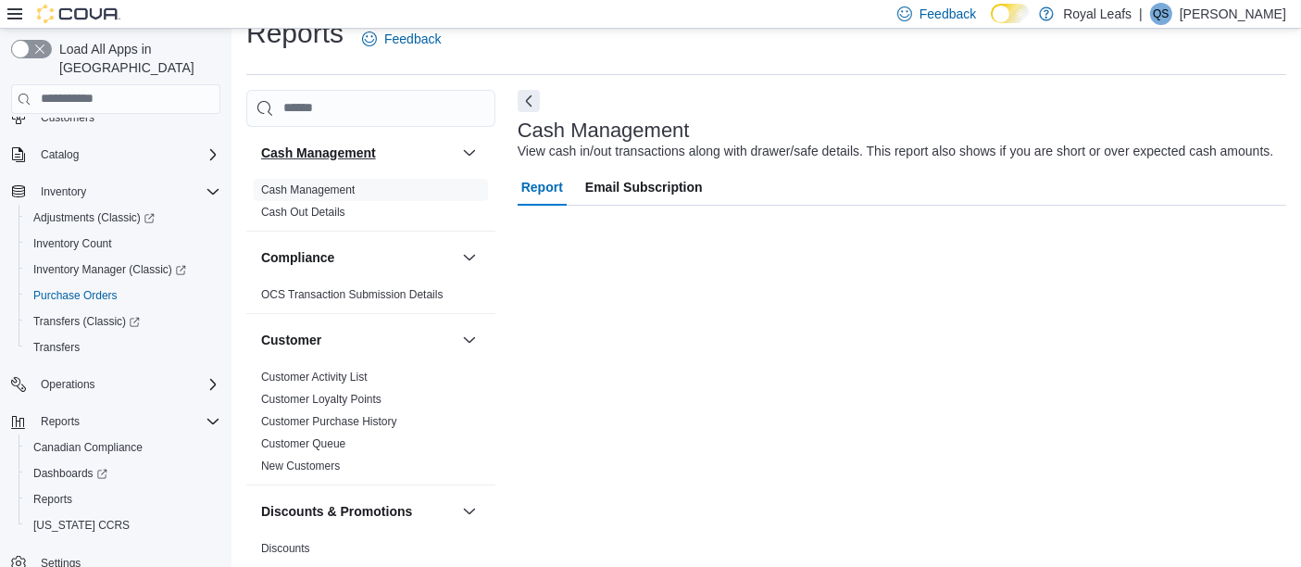
scroll to position [28, 0]
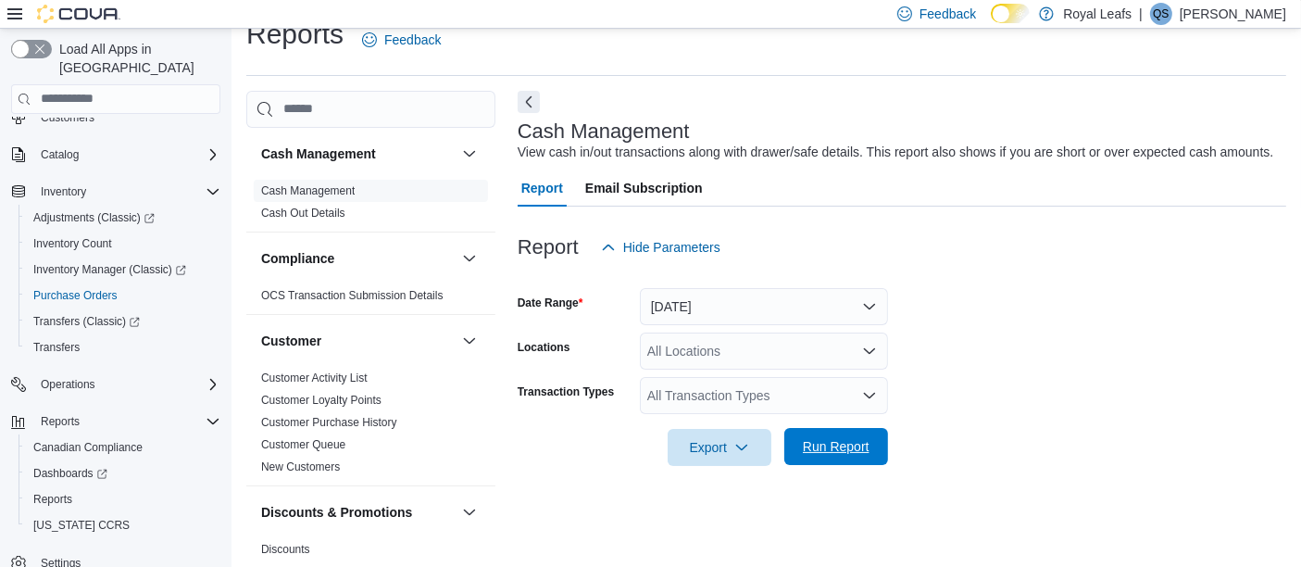
drag, startPoint x: 835, startPoint y: 448, endPoint x: 861, endPoint y: 448, distance: 25.9
click at [835, 448] on span "Run Report" at bounding box center [836, 446] width 67 height 19
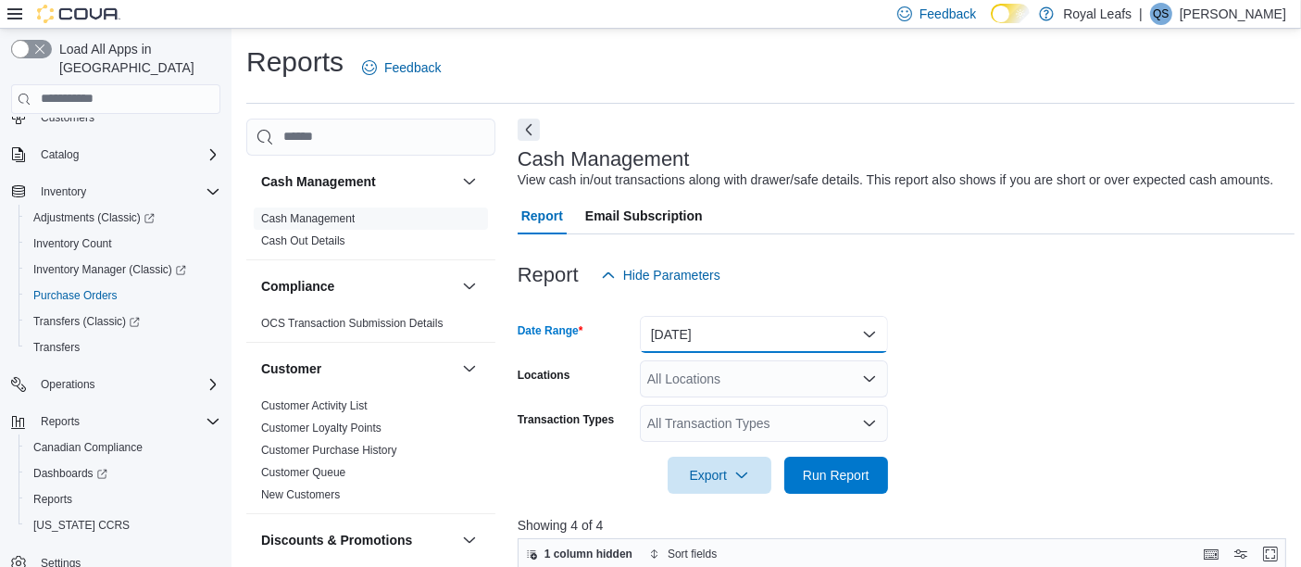
click at [839, 340] on button "Today" at bounding box center [764, 334] width 248 height 37
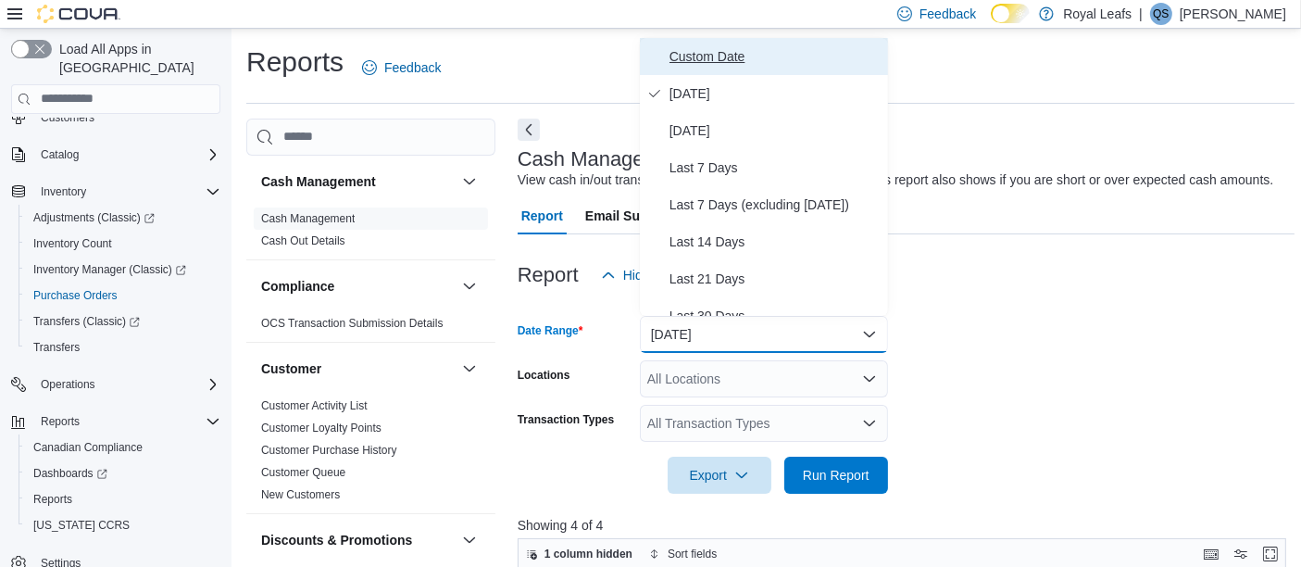
click at [736, 62] on span "Custom Date" at bounding box center [775, 56] width 211 height 22
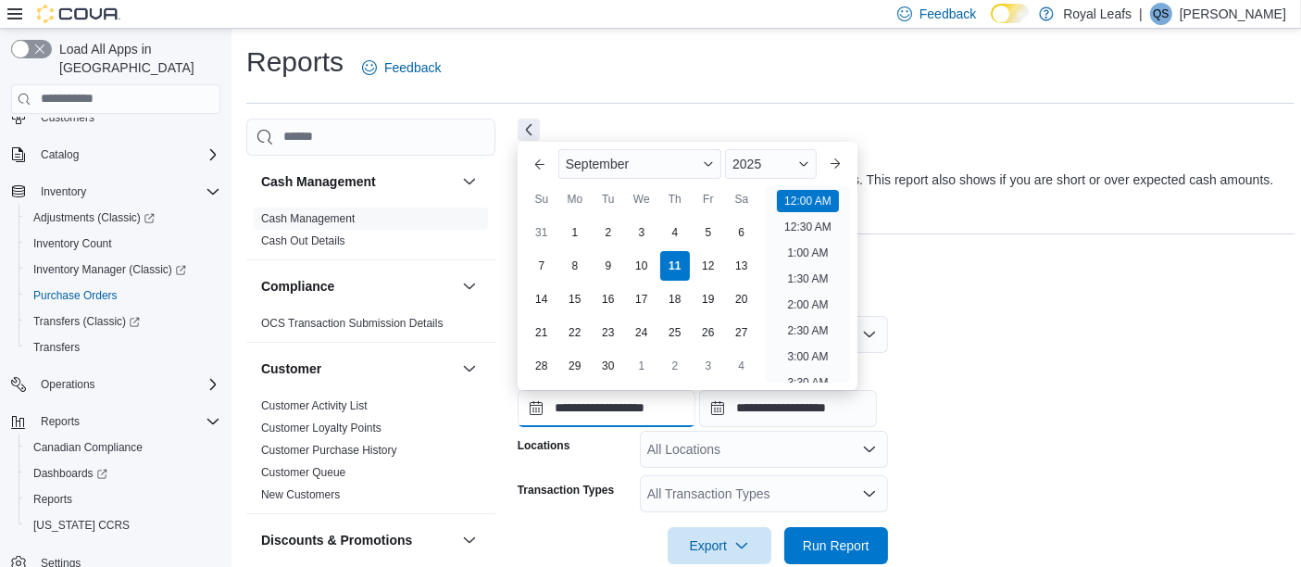
click at [607, 402] on input "**********" at bounding box center [607, 408] width 178 height 37
click at [548, 266] on div "7" at bounding box center [541, 265] width 32 height 32
type input "**********"
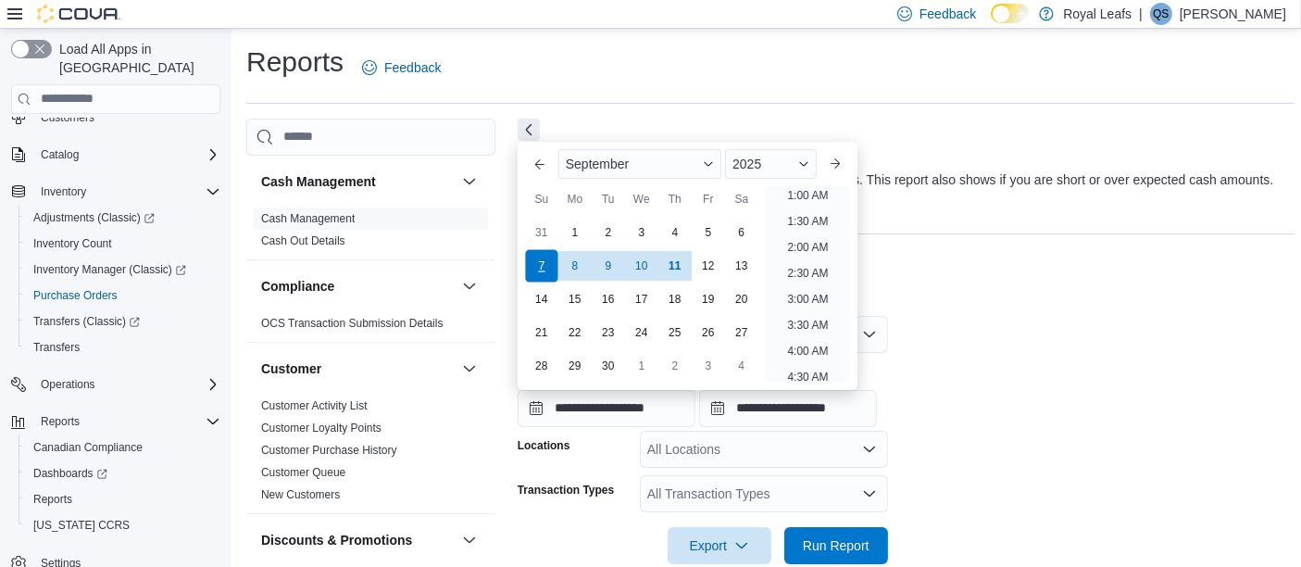
scroll to position [3, 0]
click at [1042, 314] on div at bounding box center [906, 305] width 777 height 22
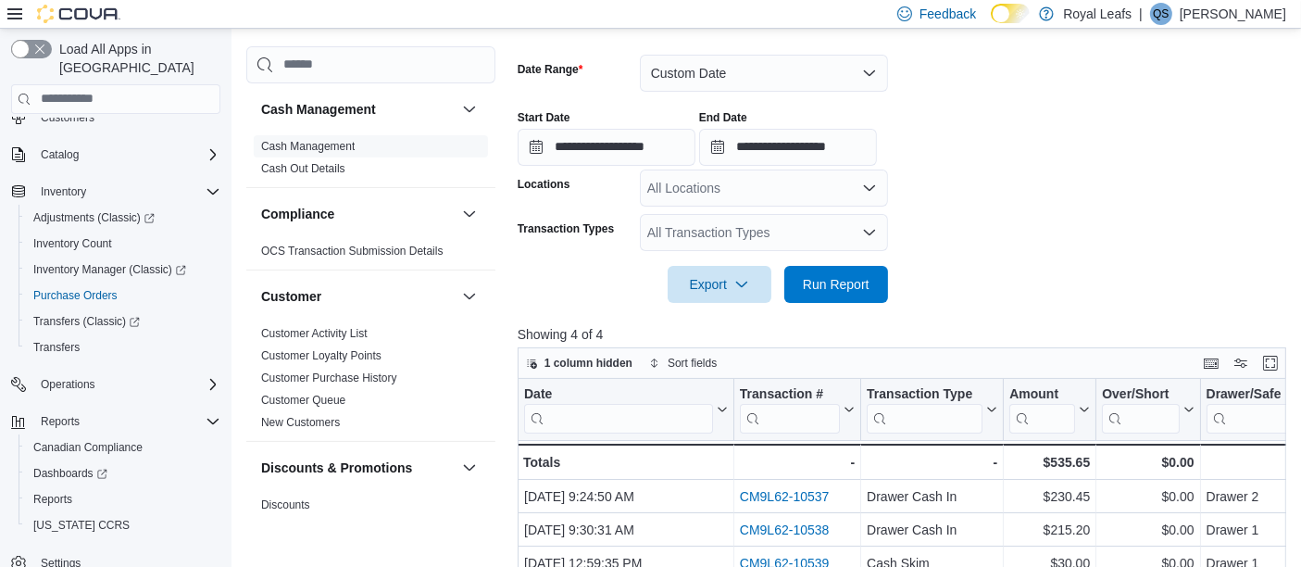
scroll to position [274, 0]
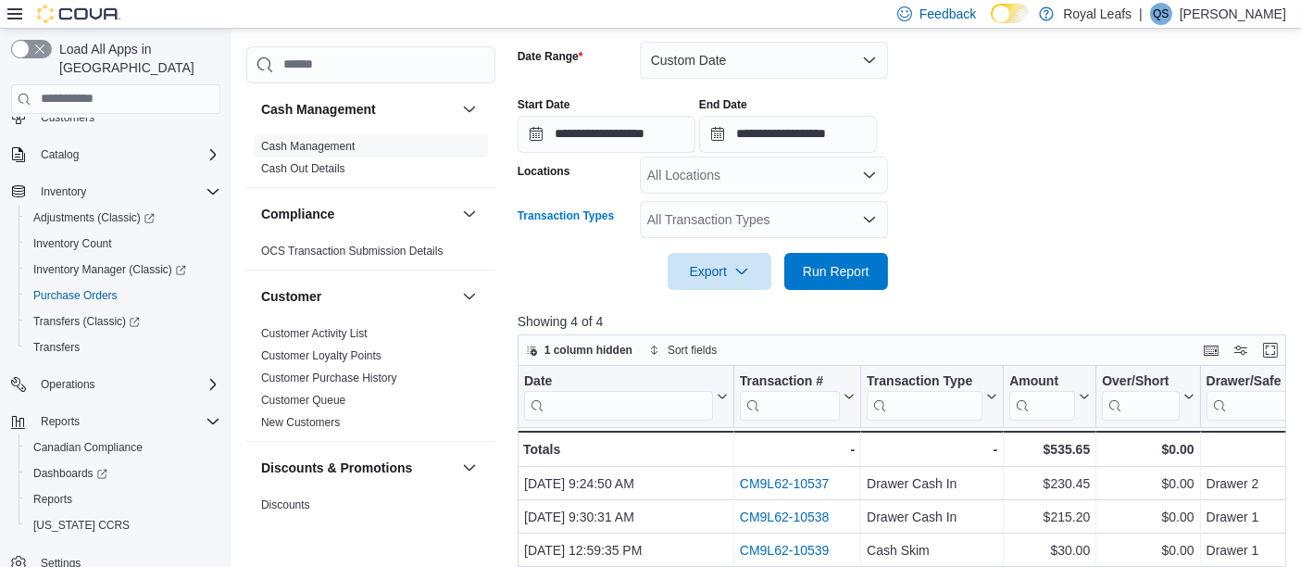
click at [870, 223] on icon "Open list of options" at bounding box center [869, 219] width 15 height 15
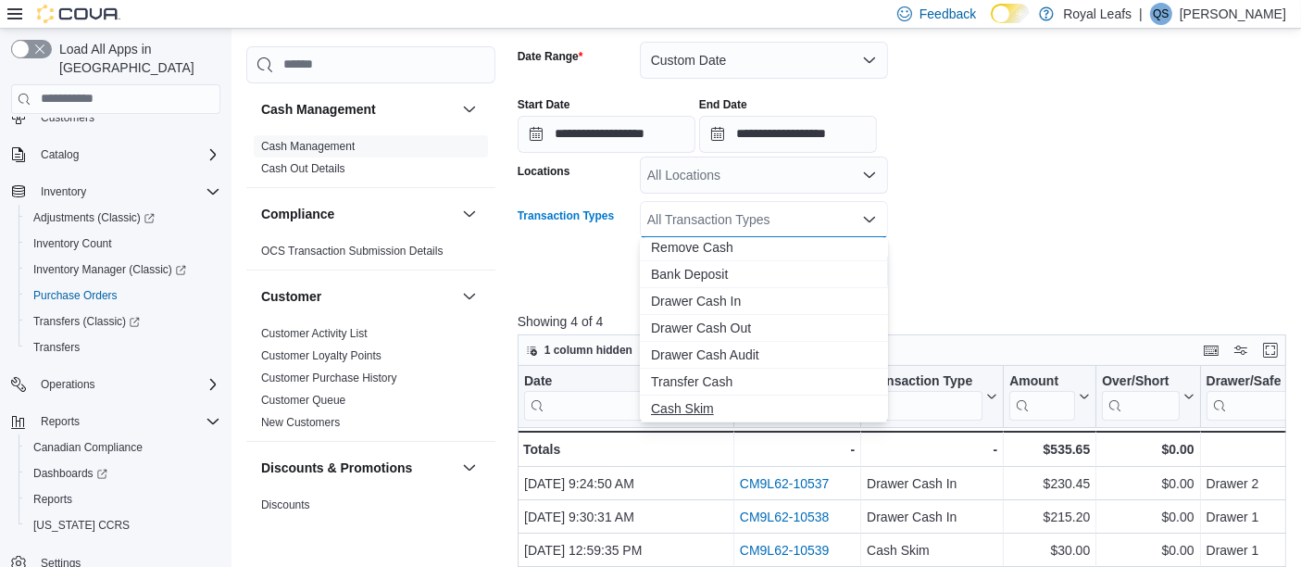
click at [715, 406] on span "Cash Skim" at bounding box center [764, 408] width 226 height 19
click at [1031, 242] on div at bounding box center [906, 245] width 777 height 15
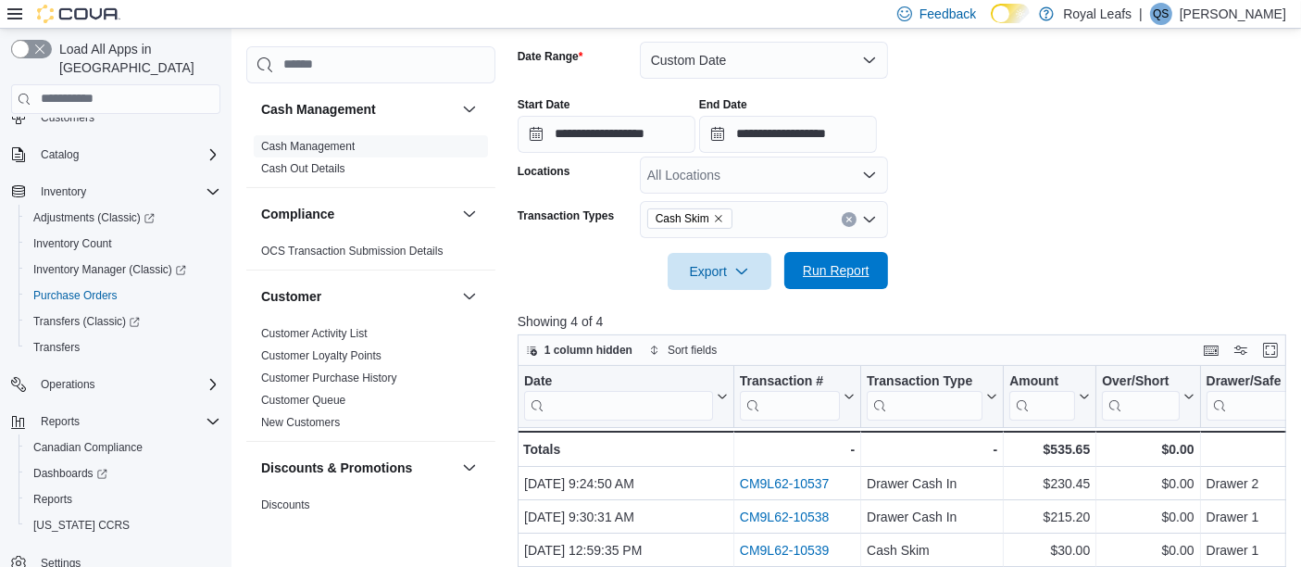
drag, startPoint x: 827, startPoint y: 270, endPoint x: 871, endPoint y: 273, distance: 43.6
click at [828, 272] on span "Run Report" at bounding box center [836, 270] width 67 height 19
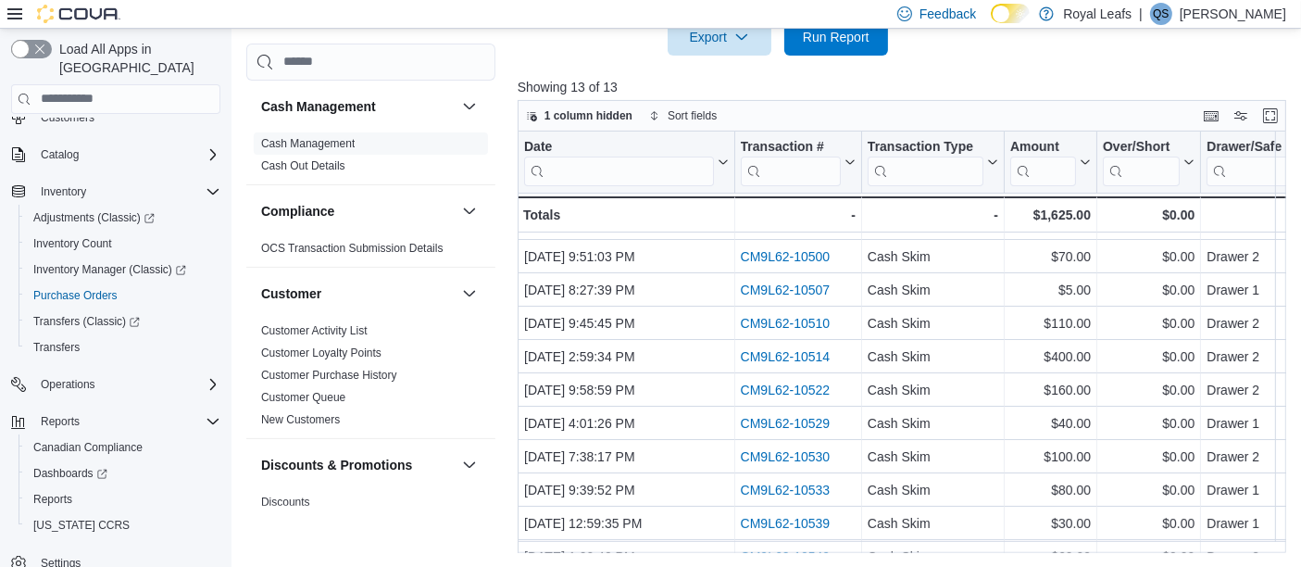
scroll to position [121, 0]
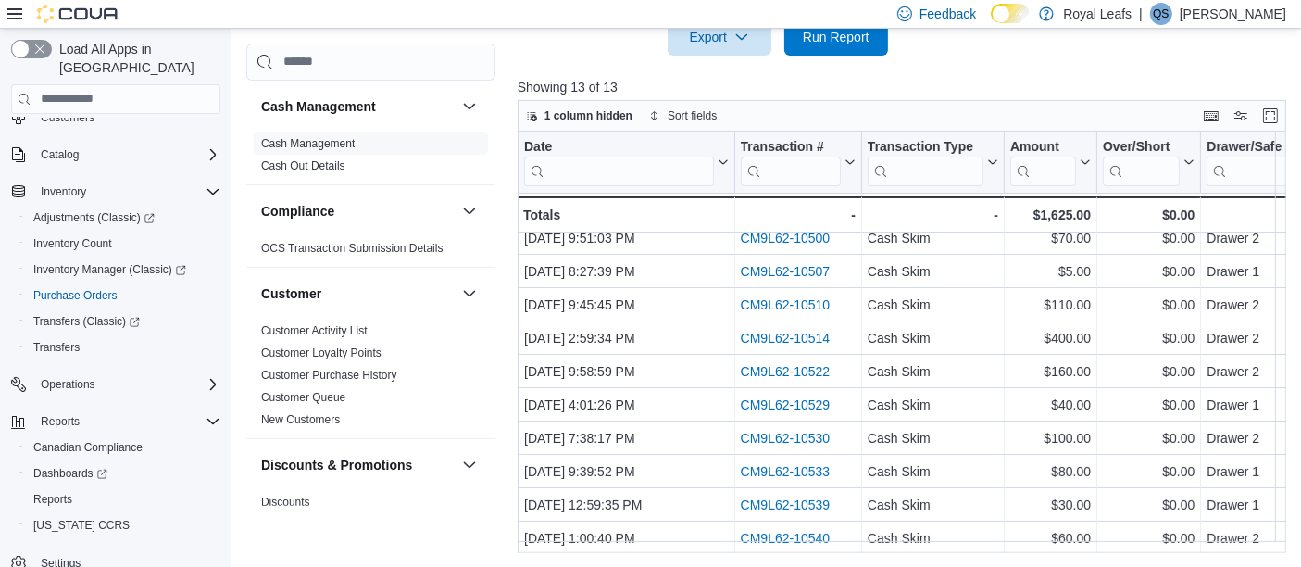
click at [1073, 55] on div "**********" at bounding box center [906, 140] width 777 height 828
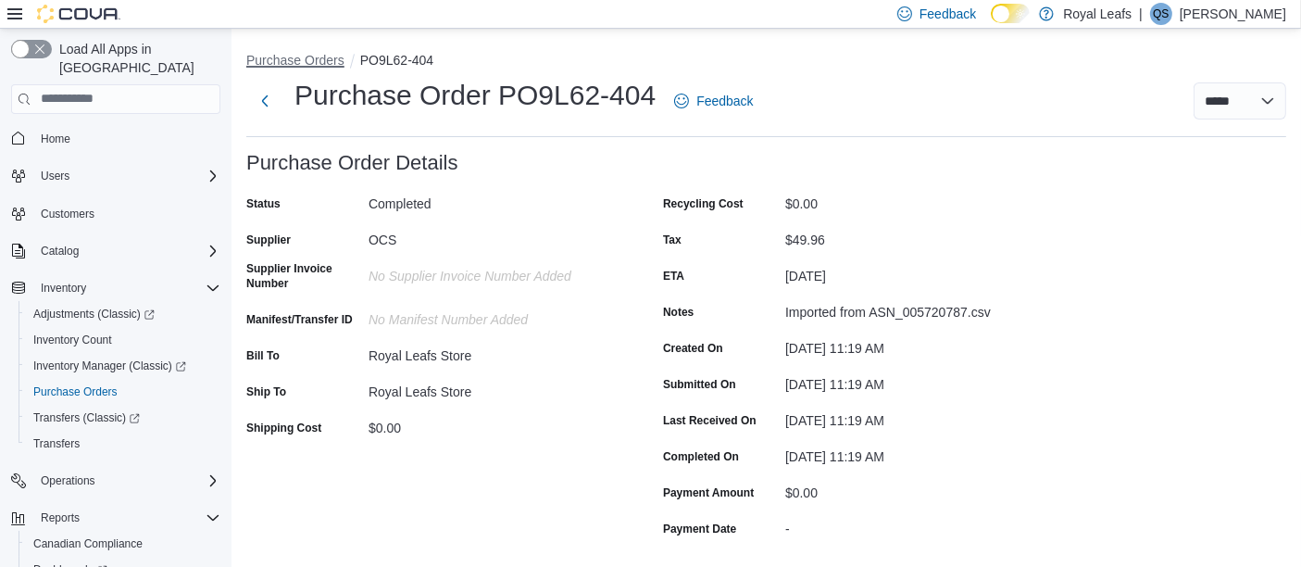
click at [307, 62] on button "Purchase Orders" at bounding box center [295, 60] width 98 height 15
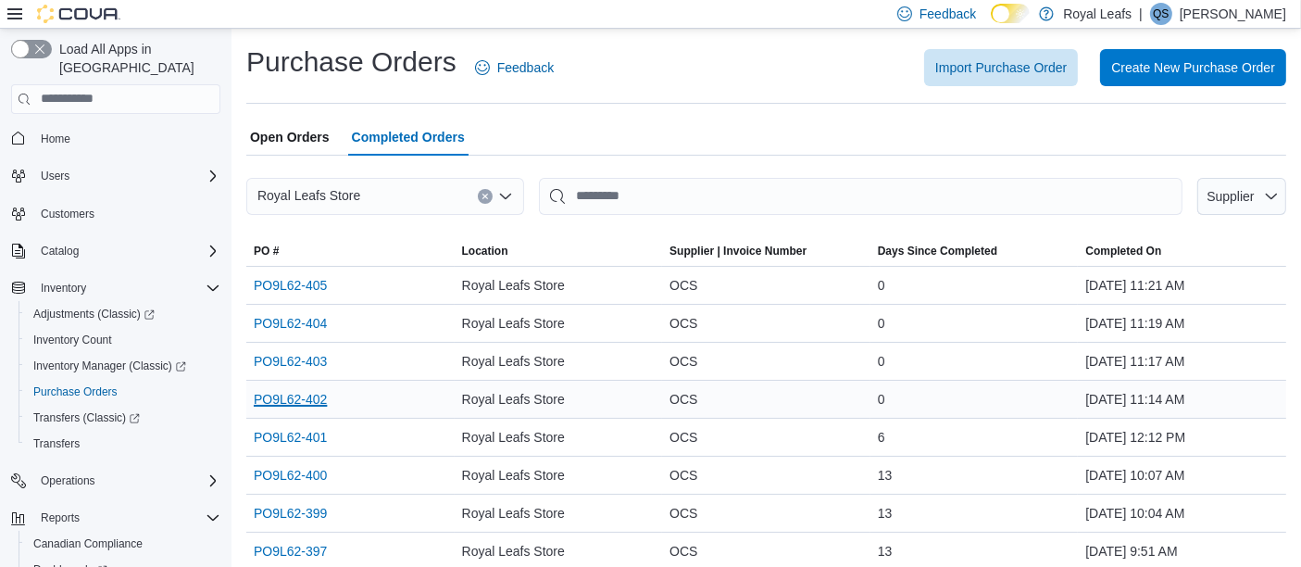
click at [303, 394] on link "PO9L62-402" at bounding box center [290, 399] width 73 height 22
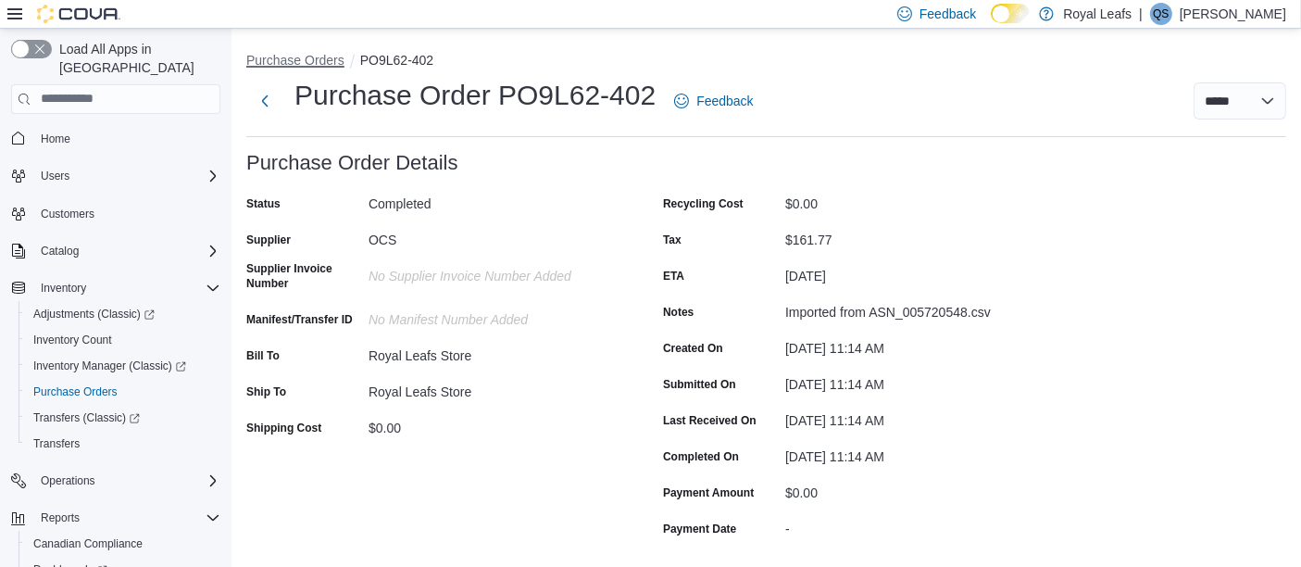
click at [304, 53] on button "Purchase Orders" at bounding box center [295, 60] width 98 height 15
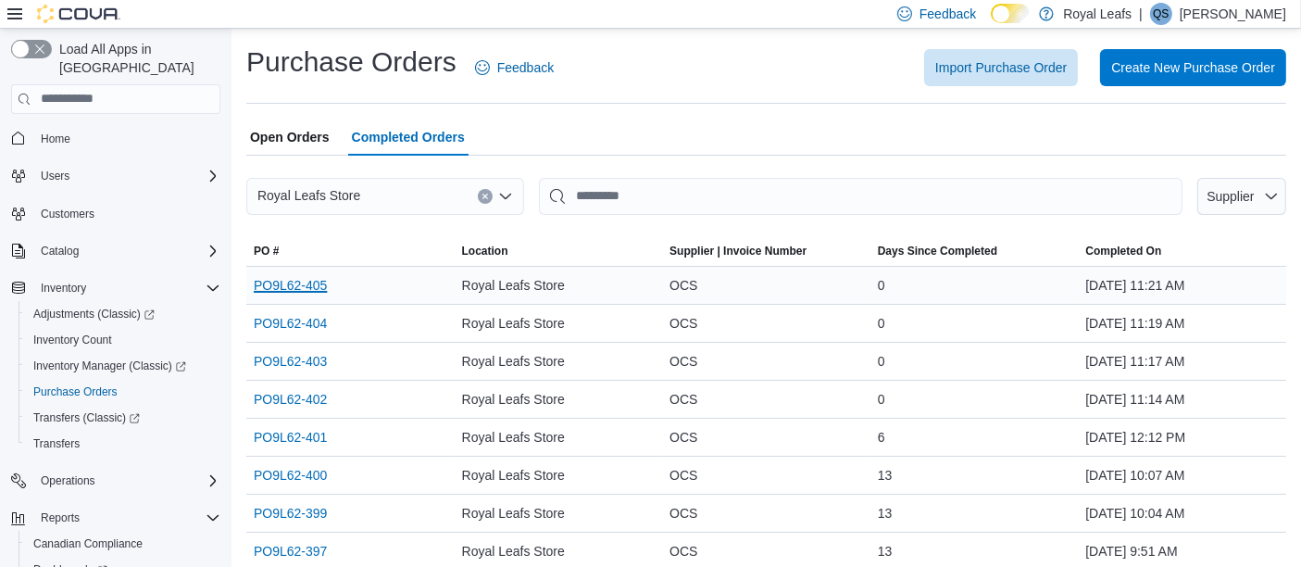
click at [299, 283] on link "PO9L62-405" at bounding box center [290, 285] width 73 height 22
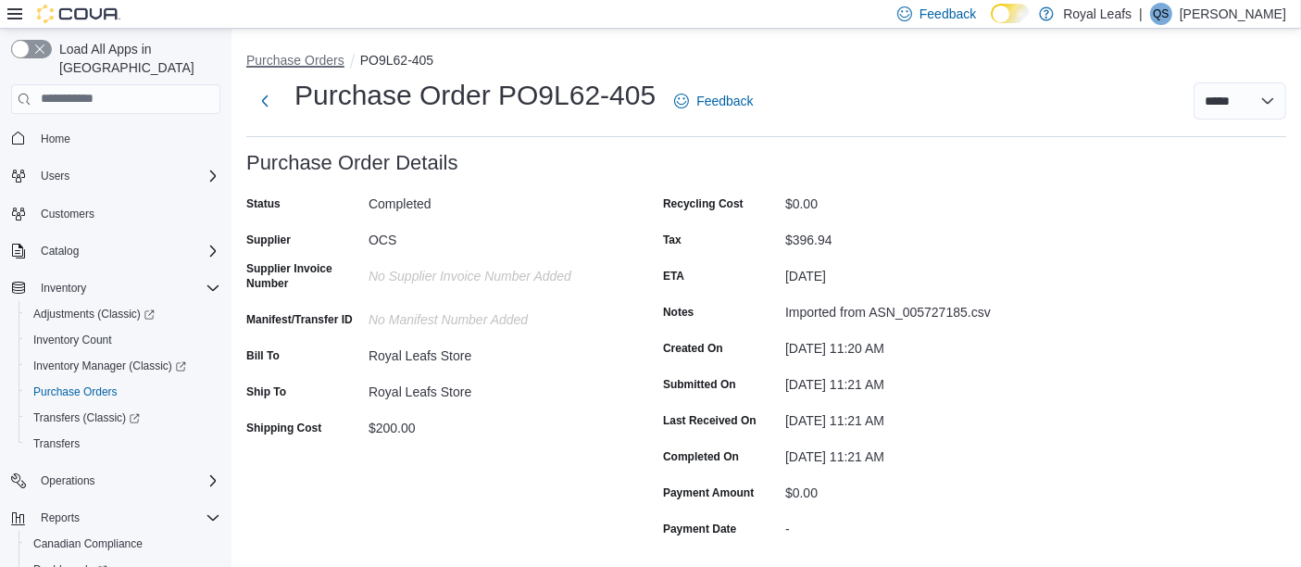
click at [282, 62] on button "Purchase Orders" at bounding box center [295, 60] width 98 height 15
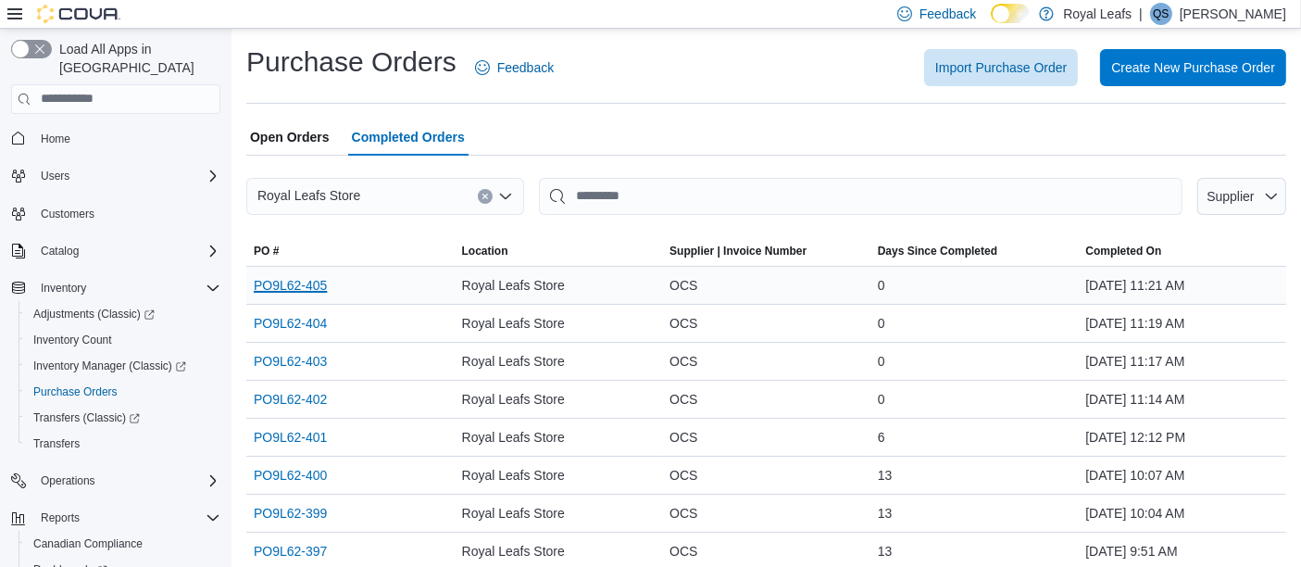
click at [293, 282] on link "PO9L62-405" at bounding box center [290, 285] width 73 height 22
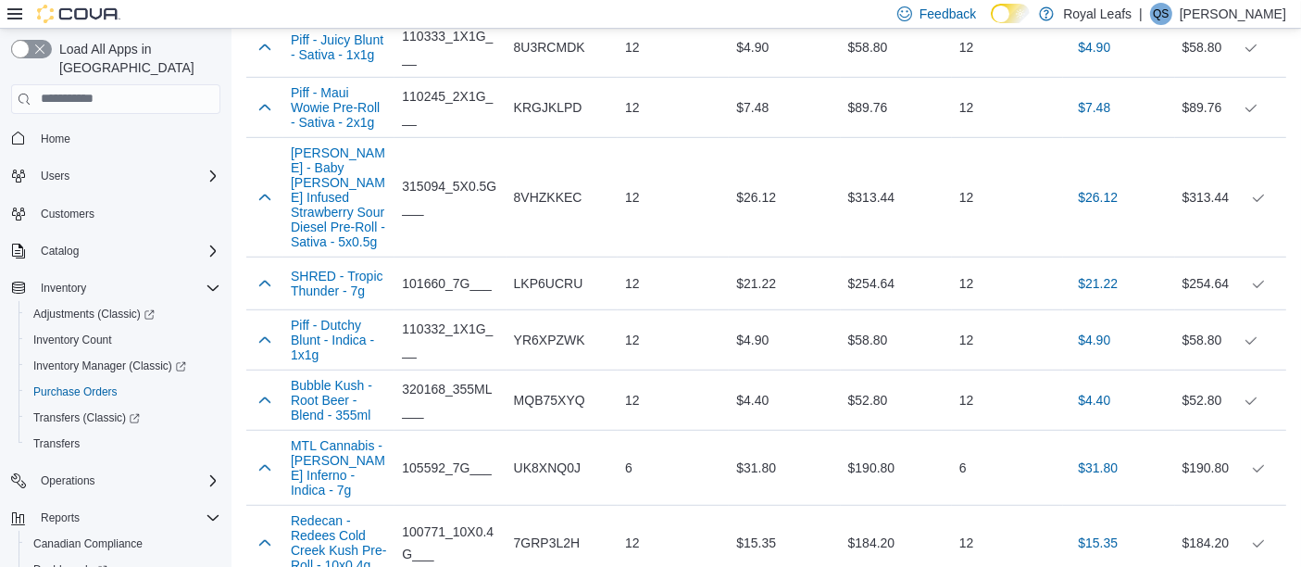
scroll to position [1585, 0]
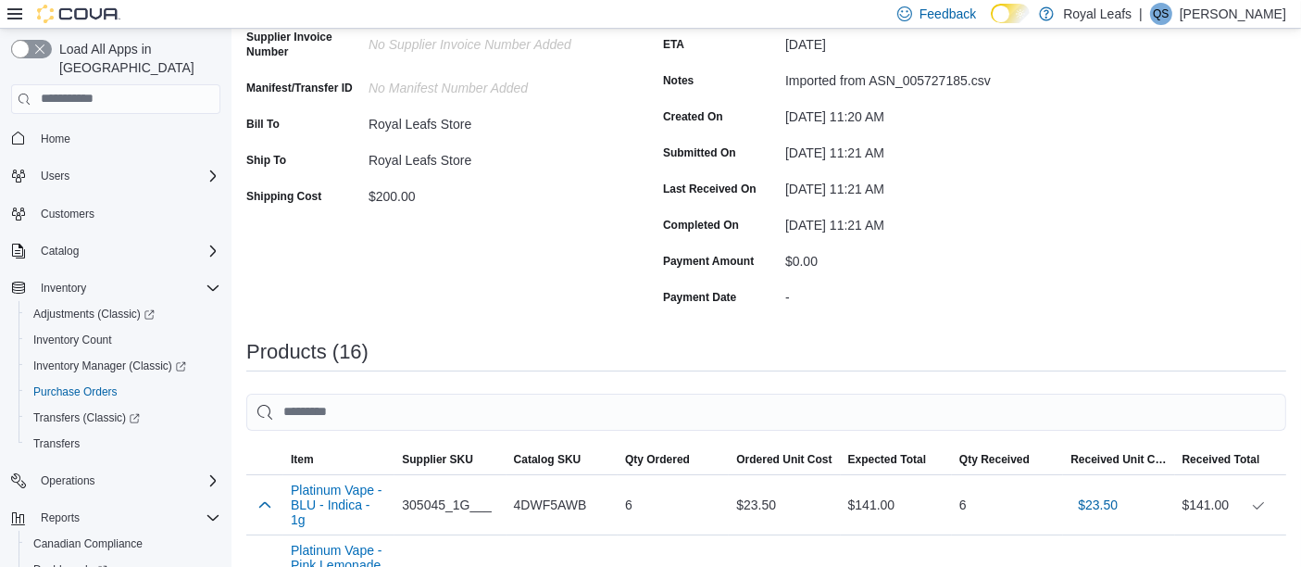
scroll to position [212, 0]
